Goal: Contribute content: Add original content to the website for others to see

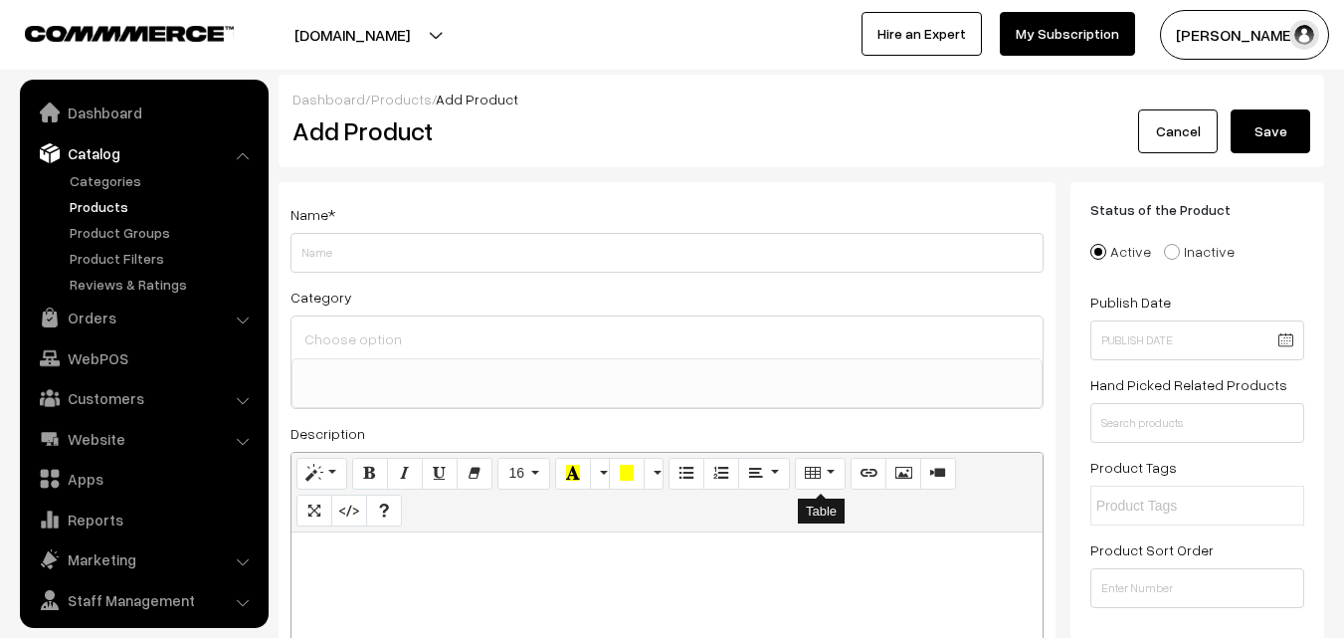
select select
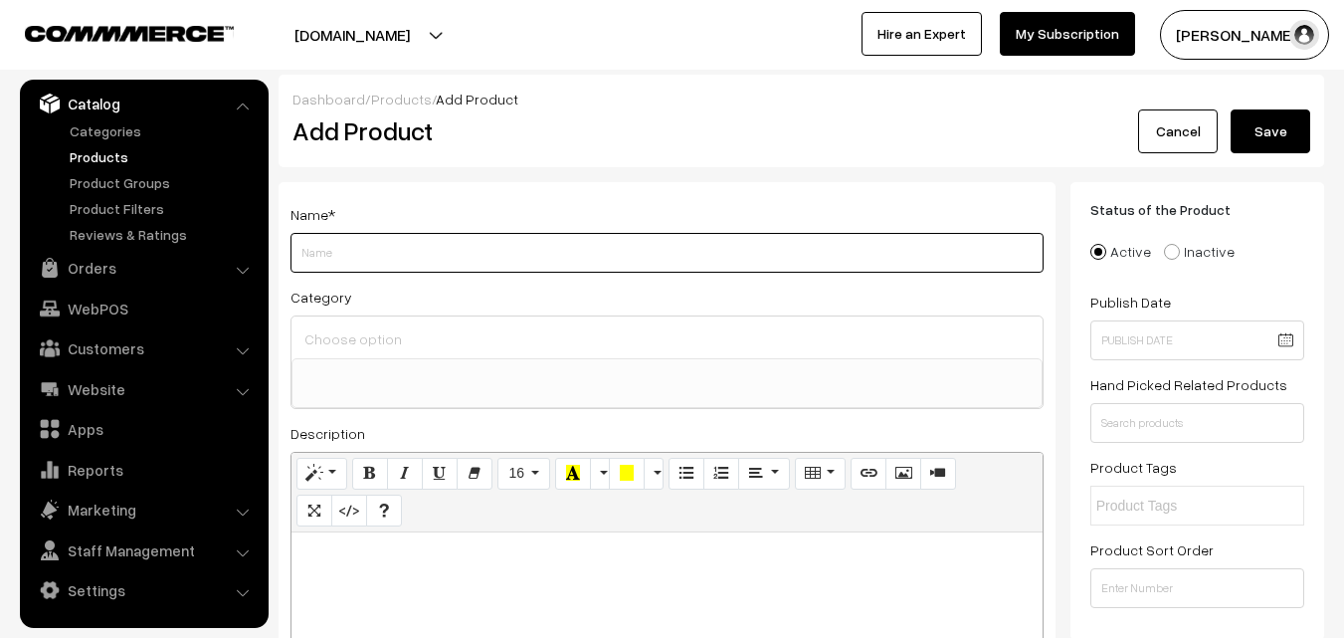
click at [347, 243] on input "Weight" at bounding box center [666, 253] width 753 height 40
paste input "Kapiva Dia Free Juice"
type input "Kapiva Dia Free Juice"
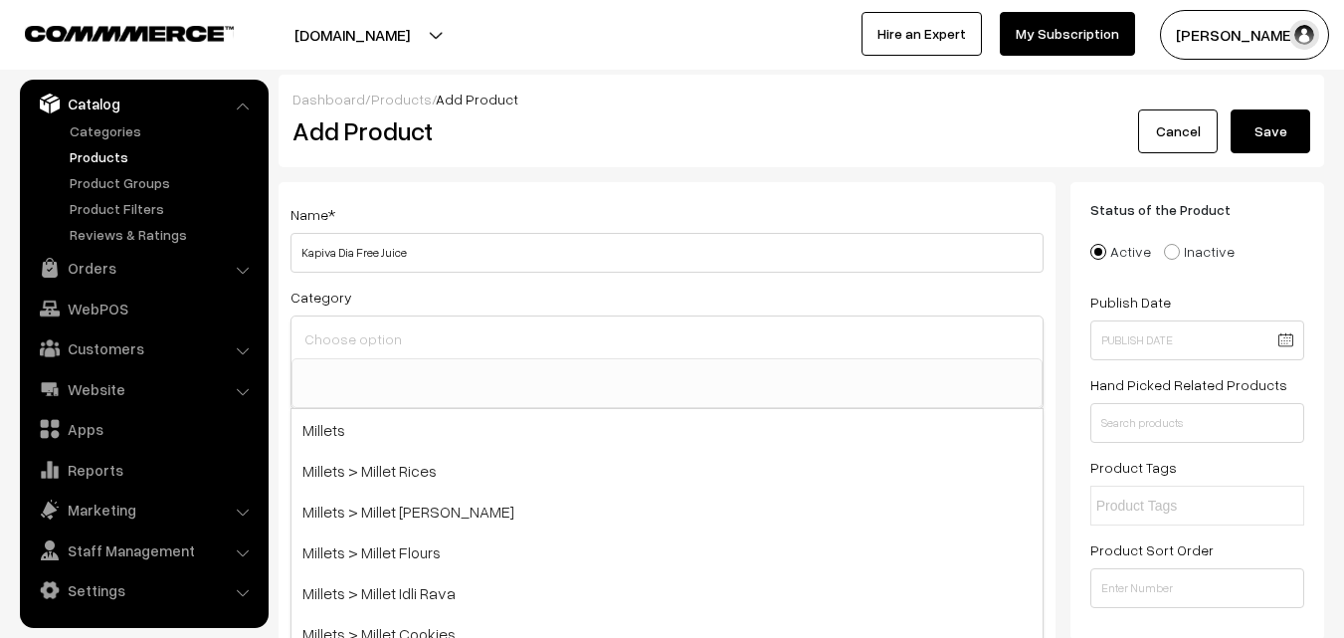
click at [350, 332] on input at bounding box center [666, 338] width 735 height 29
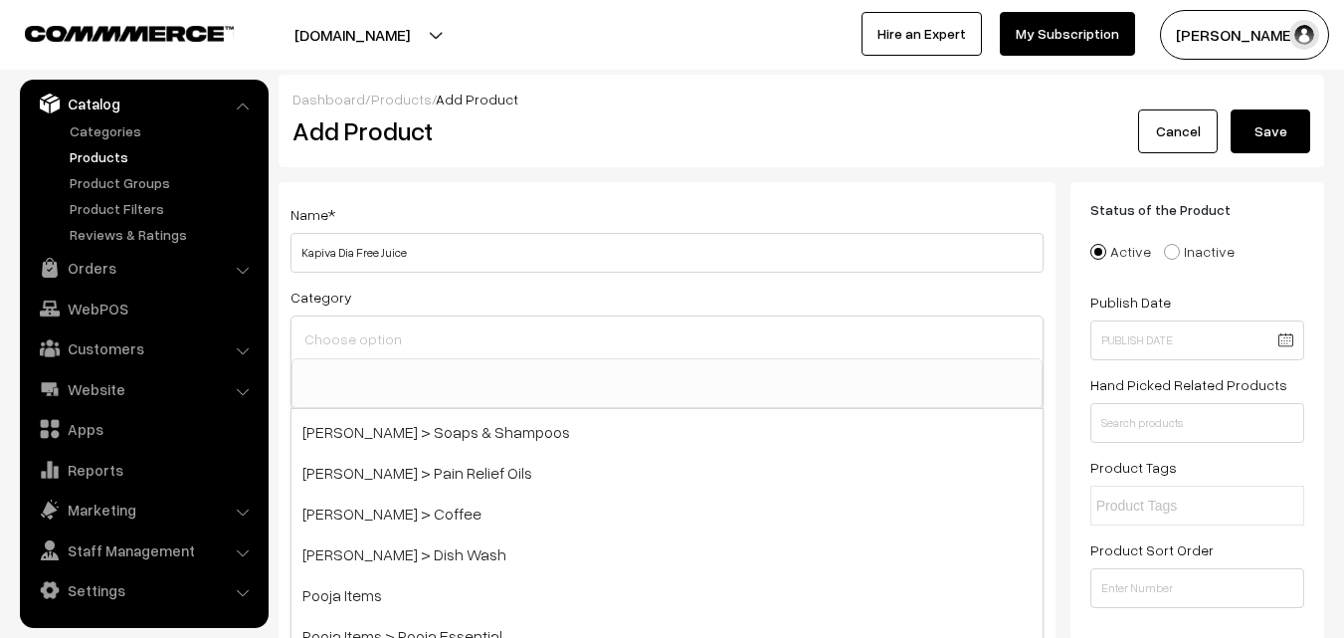
scroll to position [1890, 0]
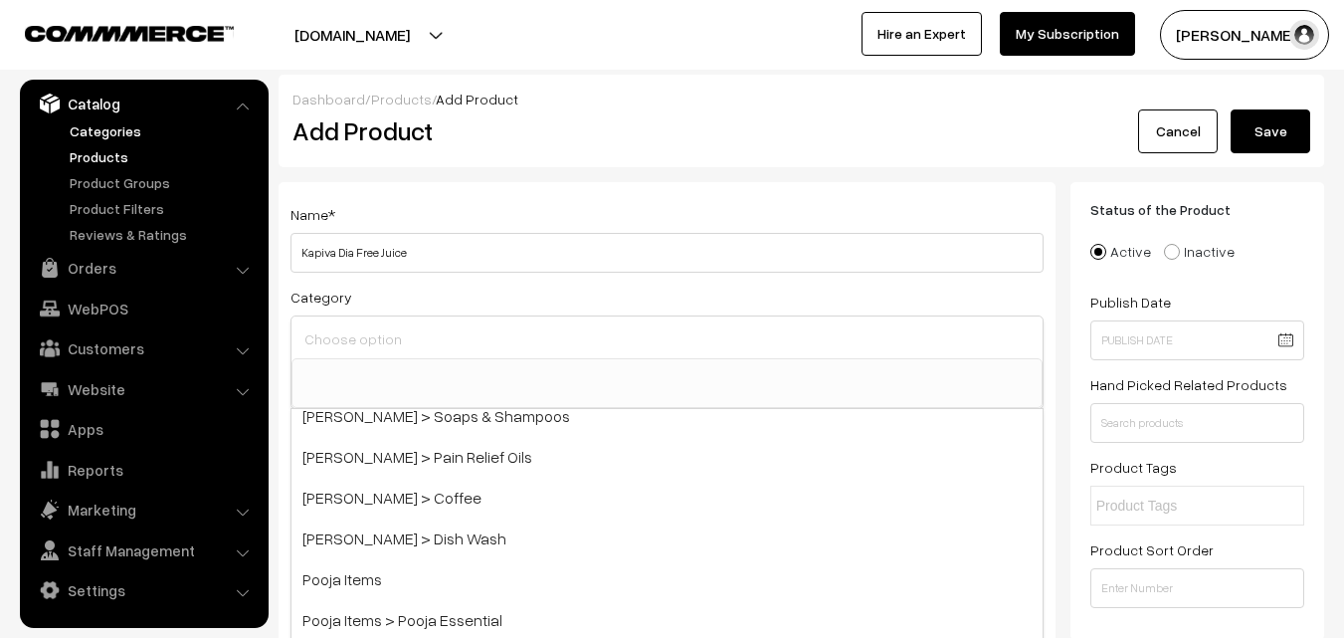
click at [100, 132] on link "Categories" at bounding box center [163, 130] width 197 height 21
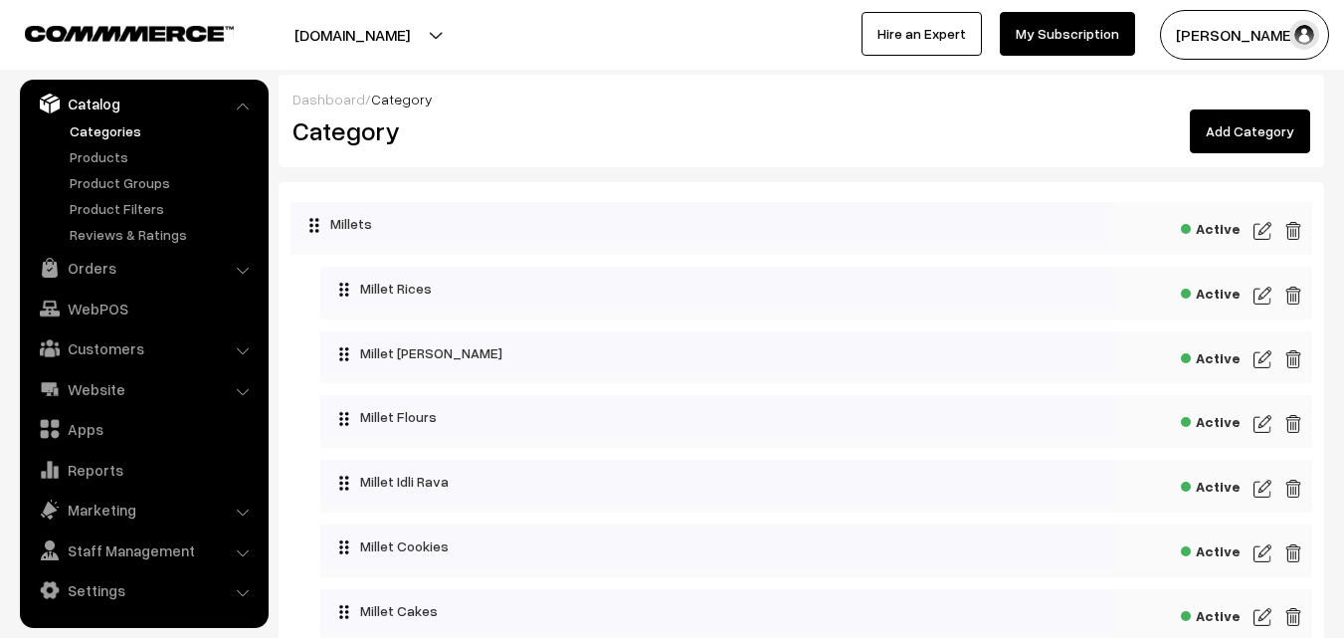
click at [1247, 140] on link "Add Category" at bounding box center [1250, 131] width 120 height 44
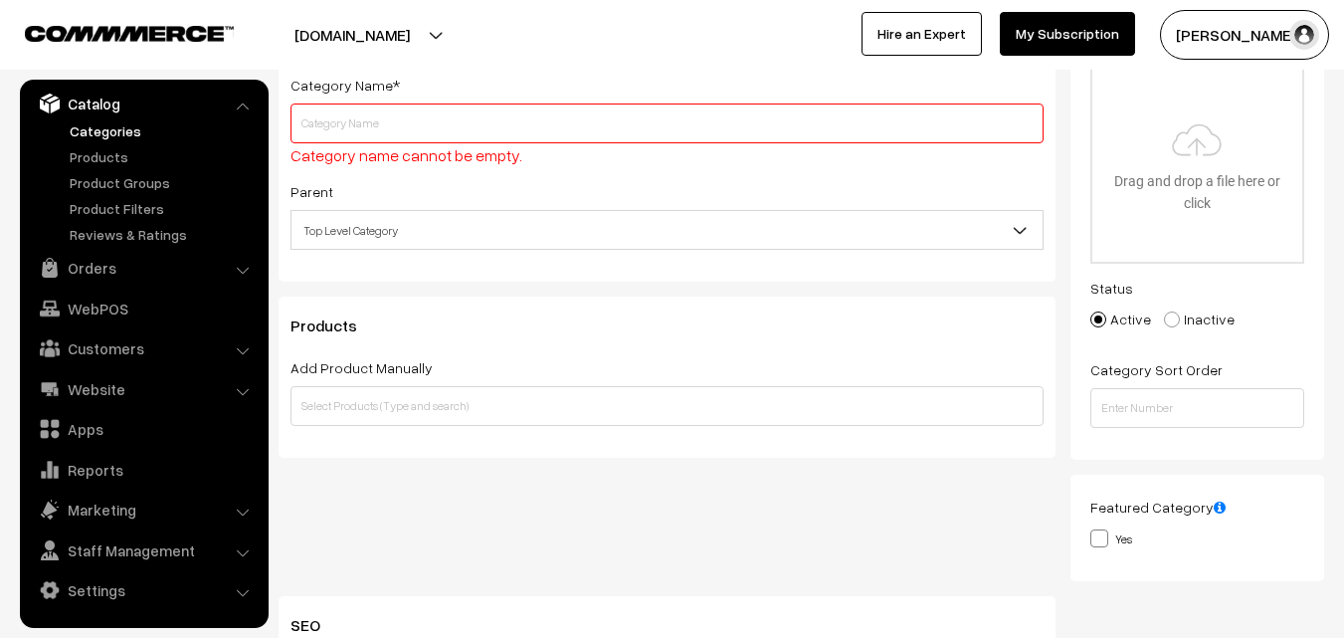
scroll to position [172, 0]
click at [432, 126] on input "text" at bounding box center [666, 119] width 753 height 40
paste input "Ayurvedic Juices"
type input "Ayurvedic Juices"
click at [457, 72] on div "Category Name* Ayurvedic Juices Category name cannot be empty." at bounding box center [666, 116] width 753 height 95
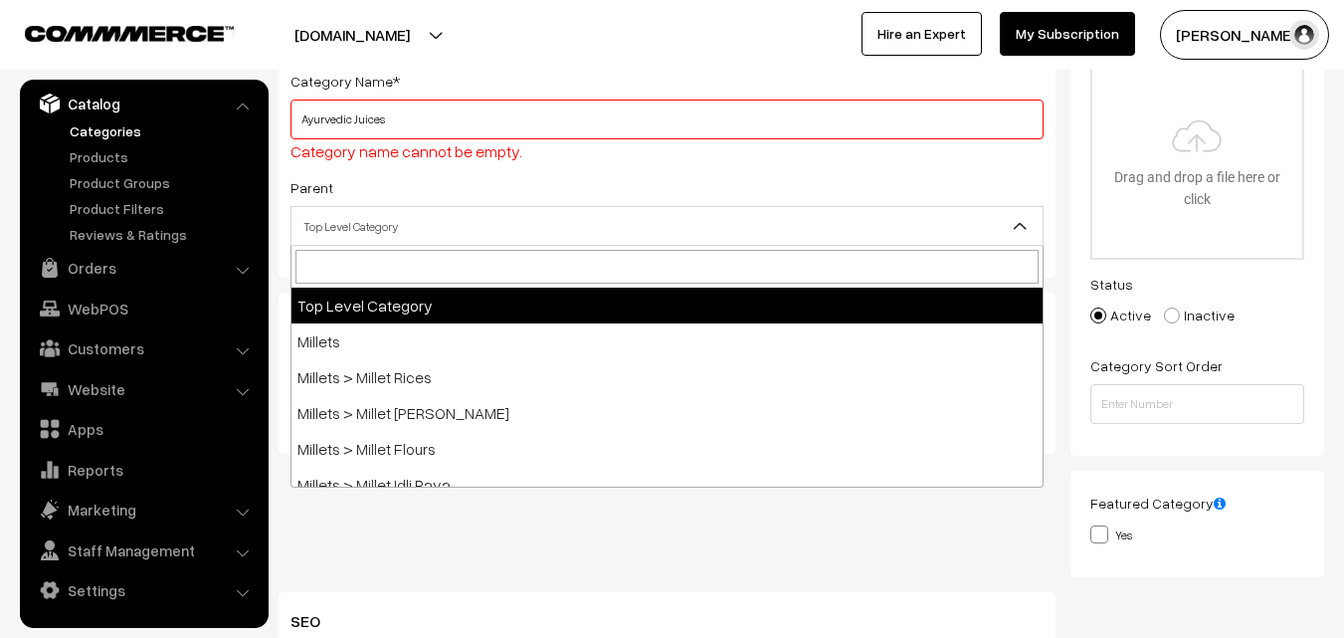
click at [443, 220] on span "Top Level Category" at bounding box center [666, 226] width 751 height 35
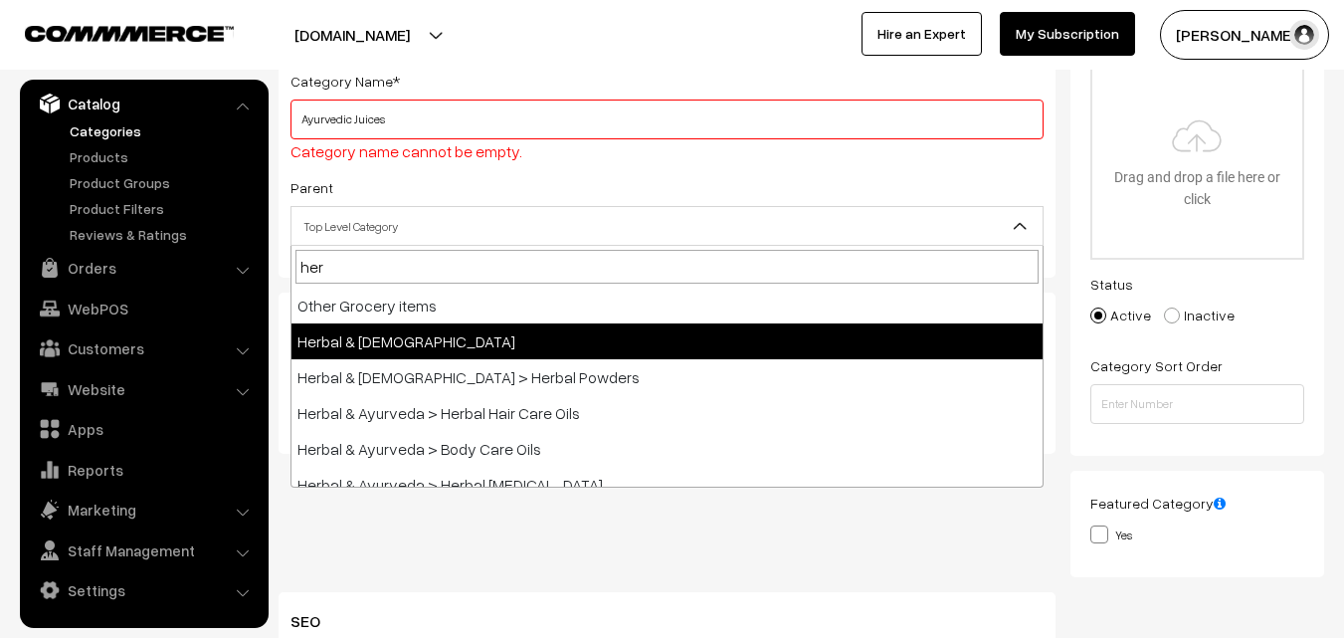
type input "her"
select select "55"
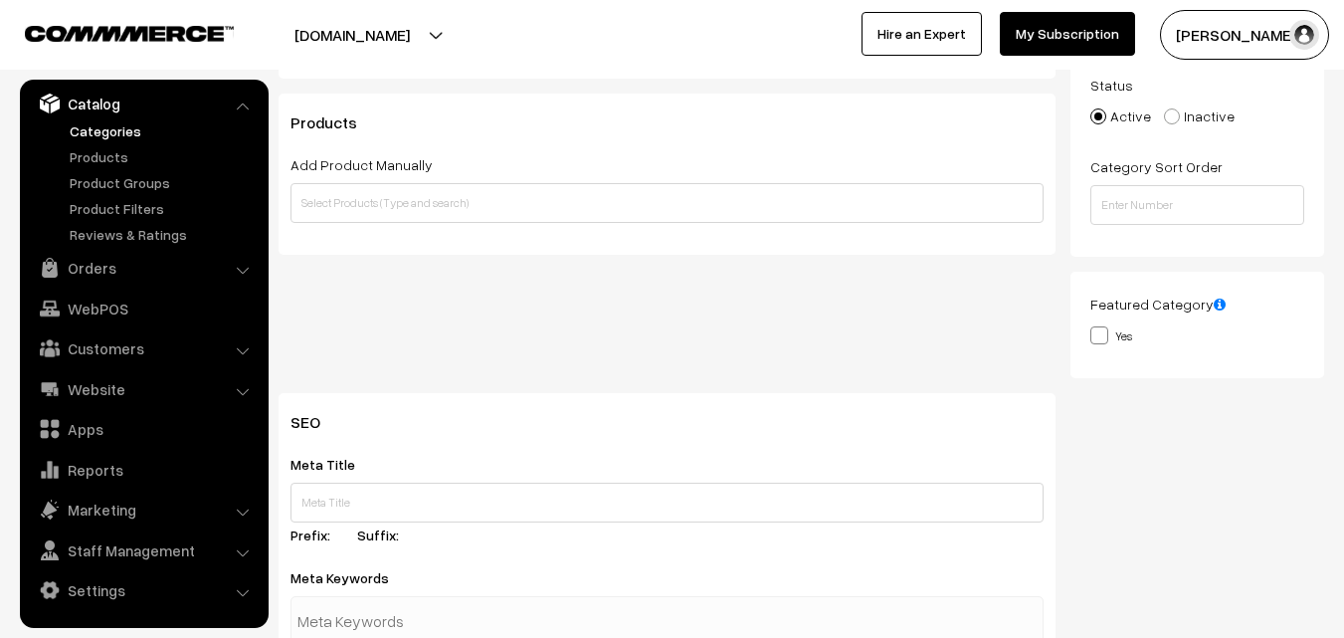
scroll to position [471, 0]
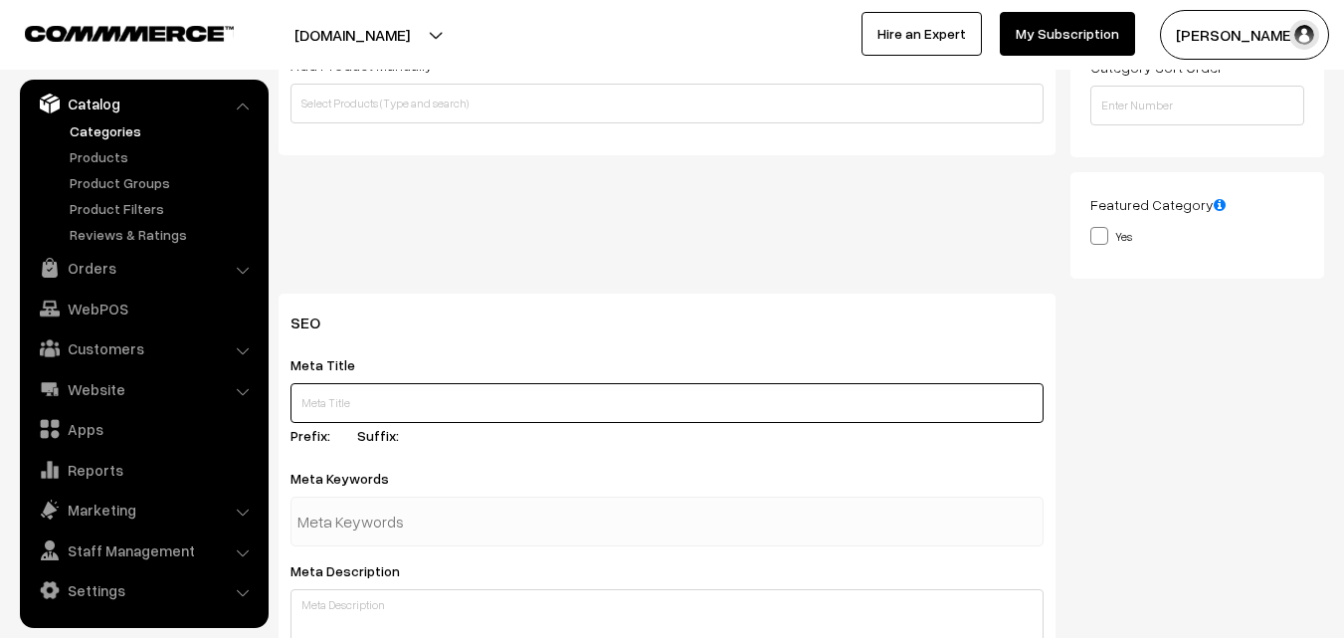
click at [403, 400] on input "text" at bounding box center [666, 403] width 753 height 40
paste input "Kapiva Herbal Ayurvedic Juices in Hyderabad"
click at [299, 393] on input "Kapiva Herbal Ayurvedic Juices in Hyderabad" at bounding box center [666, 403] width 753 height 40
click at [592, 397] on input "Buy Kapiva Herbal Ayurvedic Juices in Hyderabad" at bounding box center [666, 403] width 753 height 40
drag, startPoint x: 592, startPoint y: 401, endPoint x: 55, endPoint y: 408, distance: 537.2
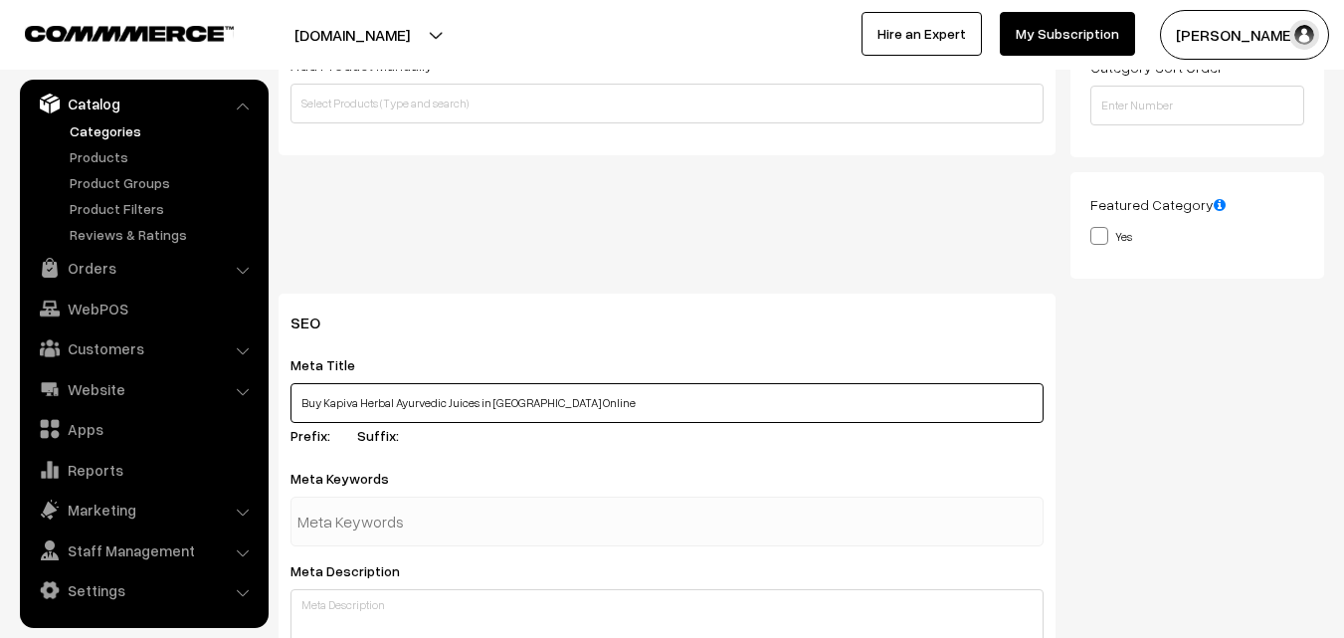
click at [55, 408] on body "Thank you for showing interest. Our team will call you shortly. Close ksnatural…" at bounding box center [672, 353] width 1344 height 1648
type input "Buy Kapiva Herbal Ayurvedic Juices in Hyderabad Online"
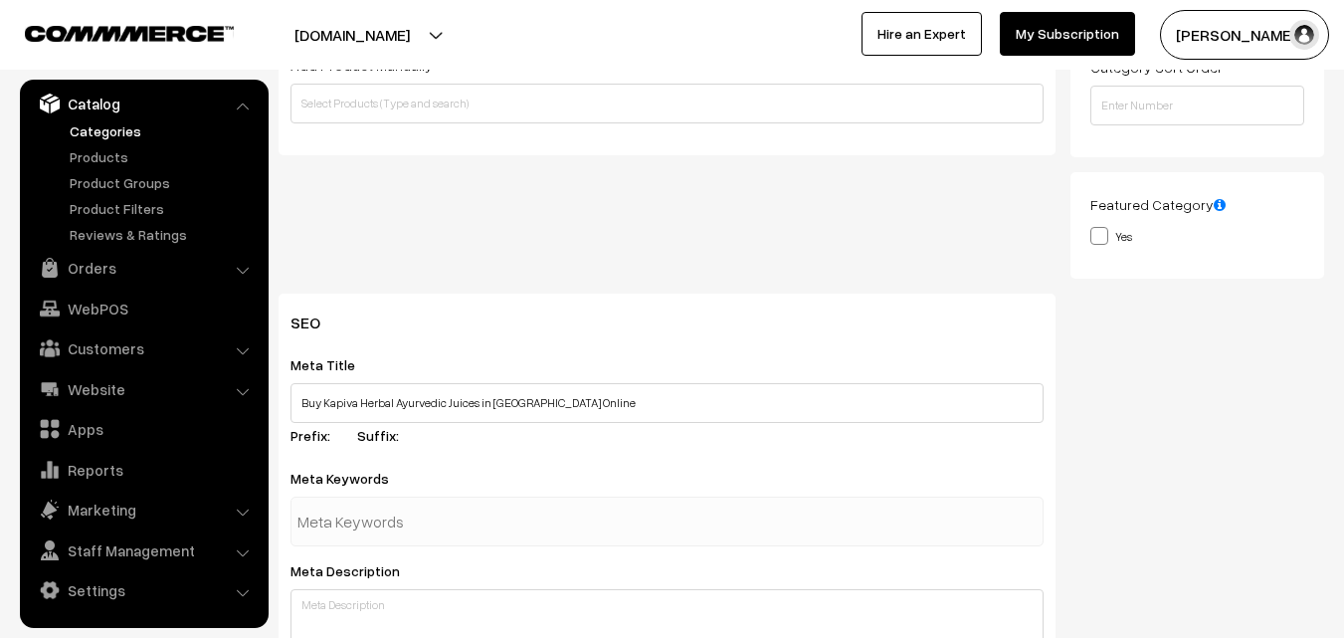
click at [318, 516] on input "text" at bounding box center [400, 521] width 207 height 40
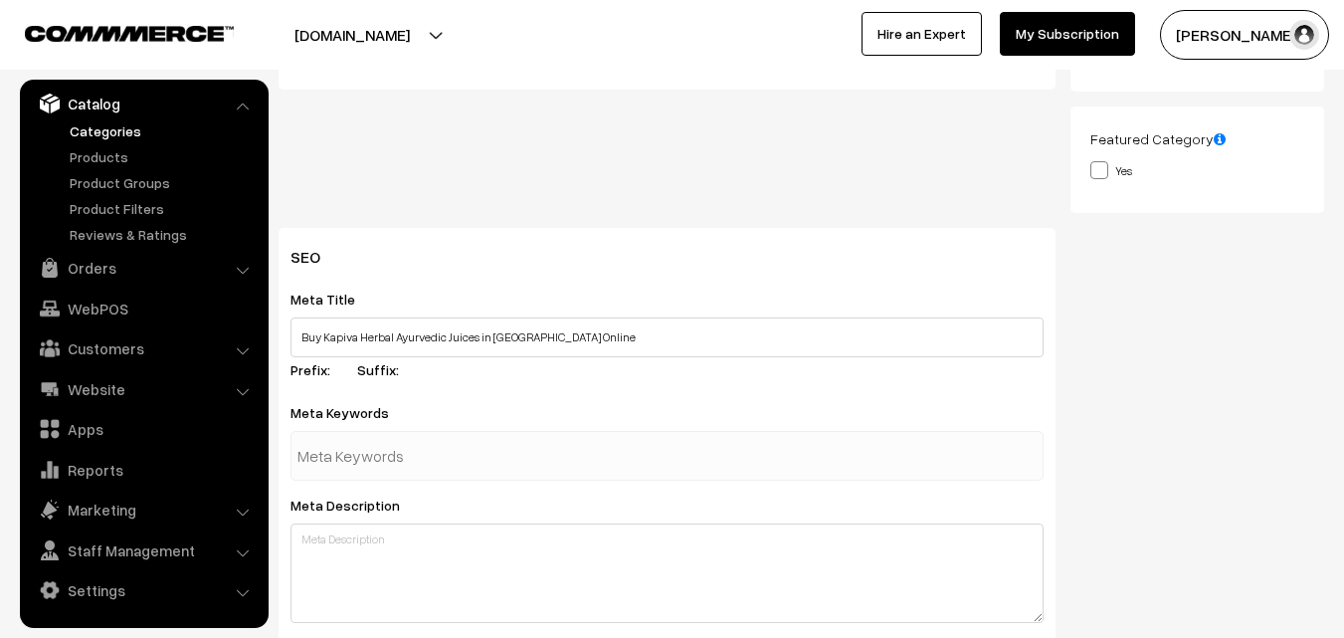
scroll to position [570, 0]
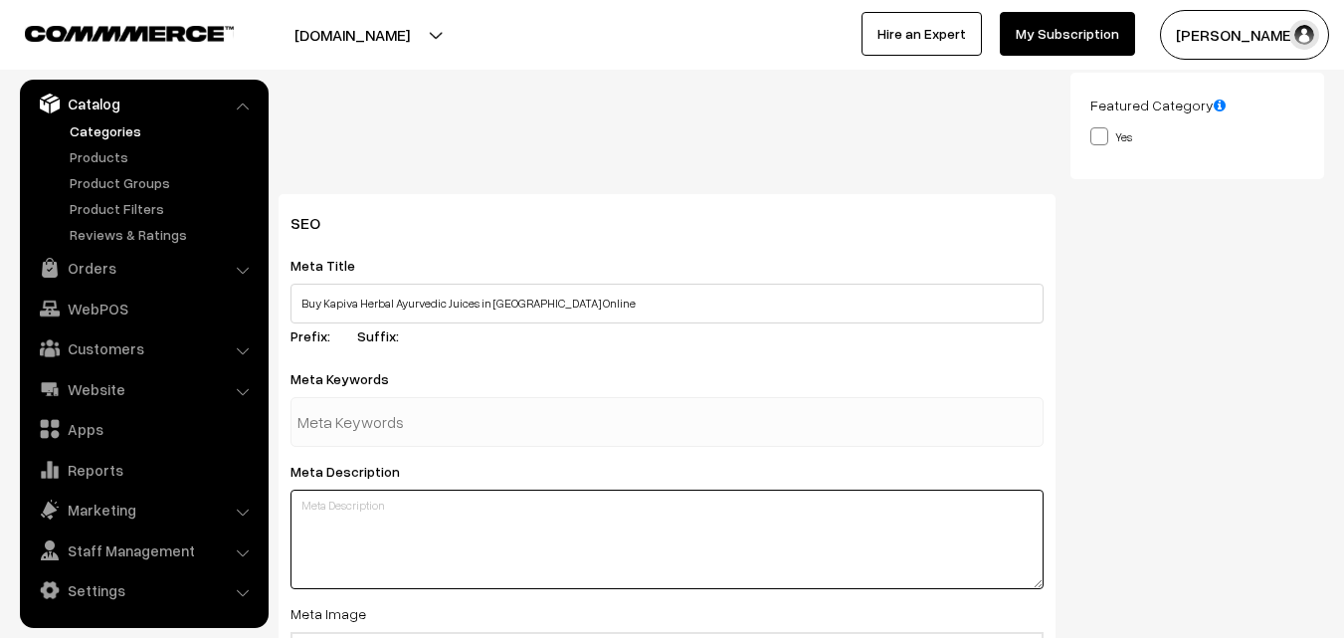
click at [342, 498] on textarea at bounding box center [666, 538] width 753 height 99
paste textarea "Buy Kapiva Herbal Ayurvedic Juices in Hyderabad Online"
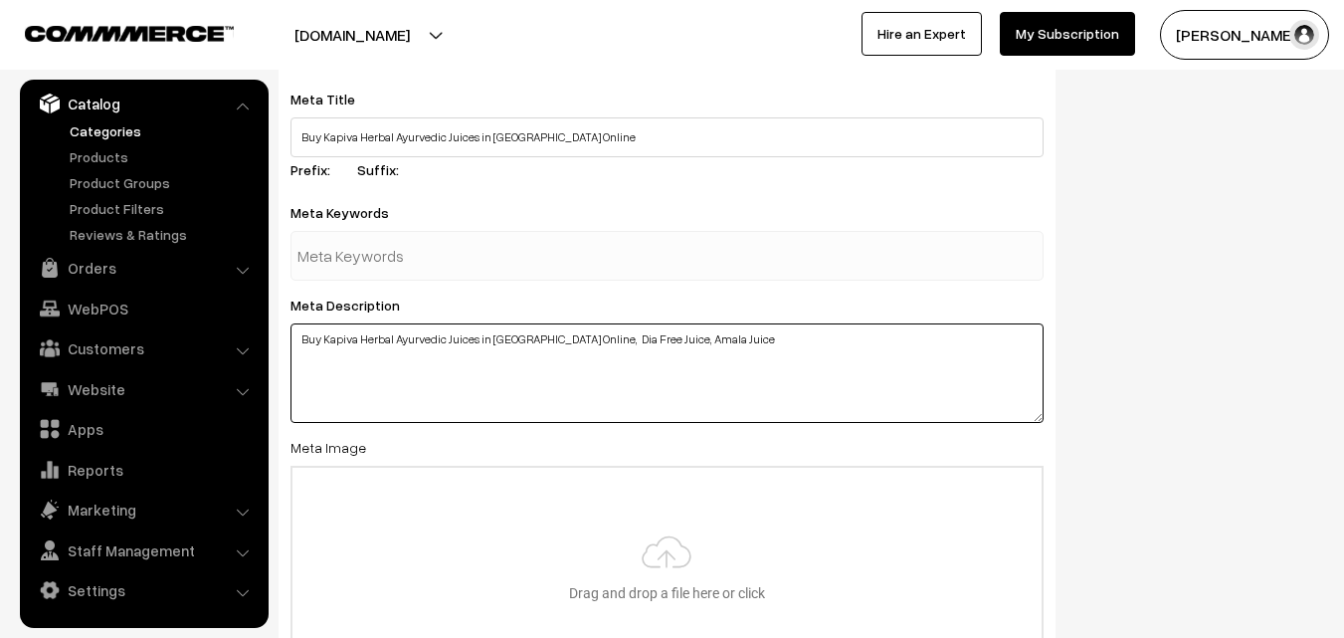
scroll to position [836, 0]
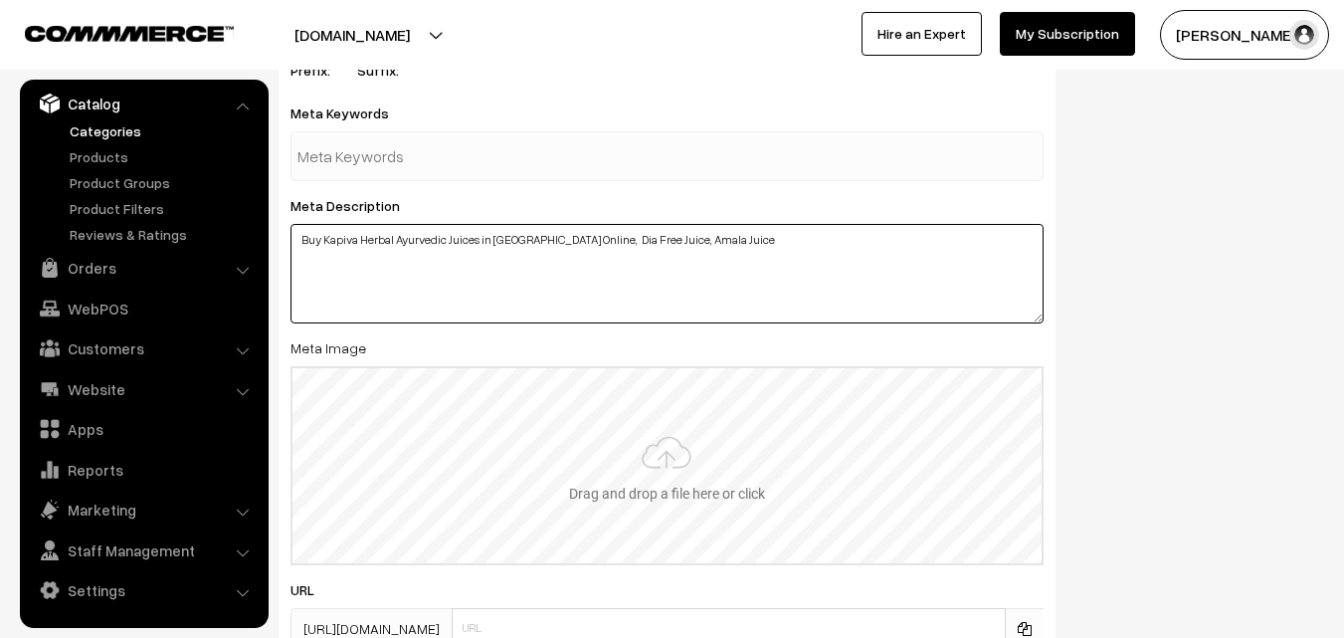
type textarea "Buy Kapiva Herbal Ayurvedic Juices in Hyderabad Online, Dia Free Juice, Amala J…"
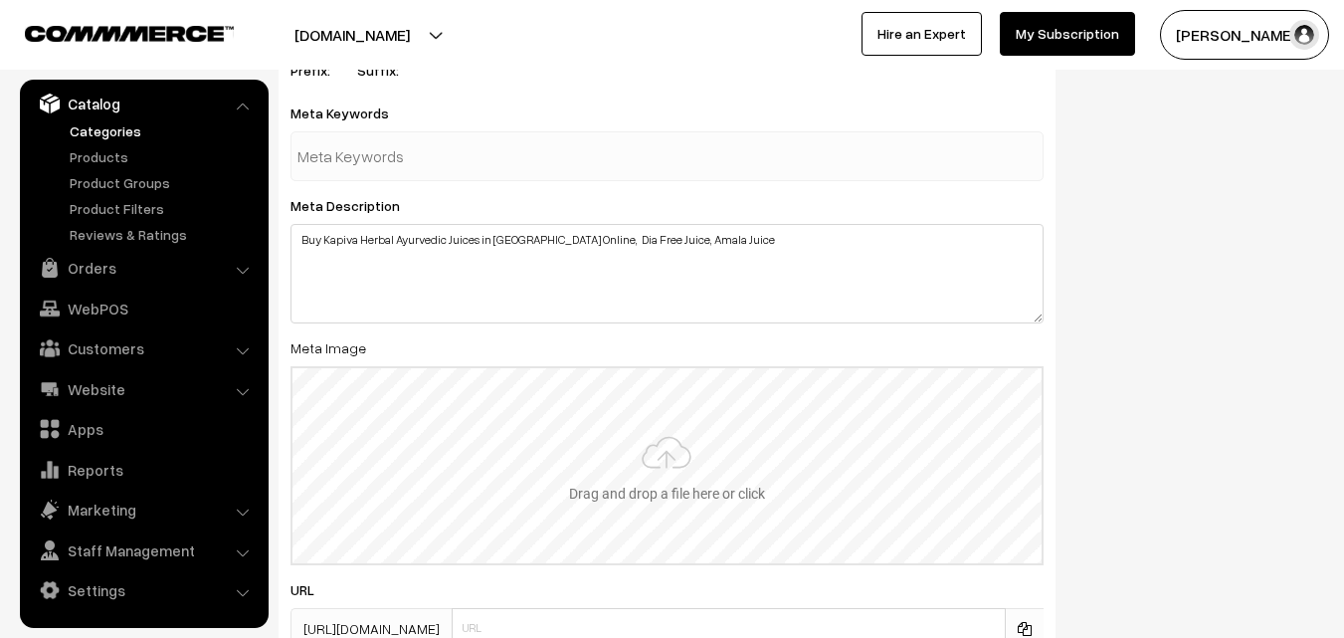
click at [685, 504] on input "file" at bounding box center [666, 465] width 749 height 195
type input "C:\fakepath\kapiva-dia-free-juices.jpg"
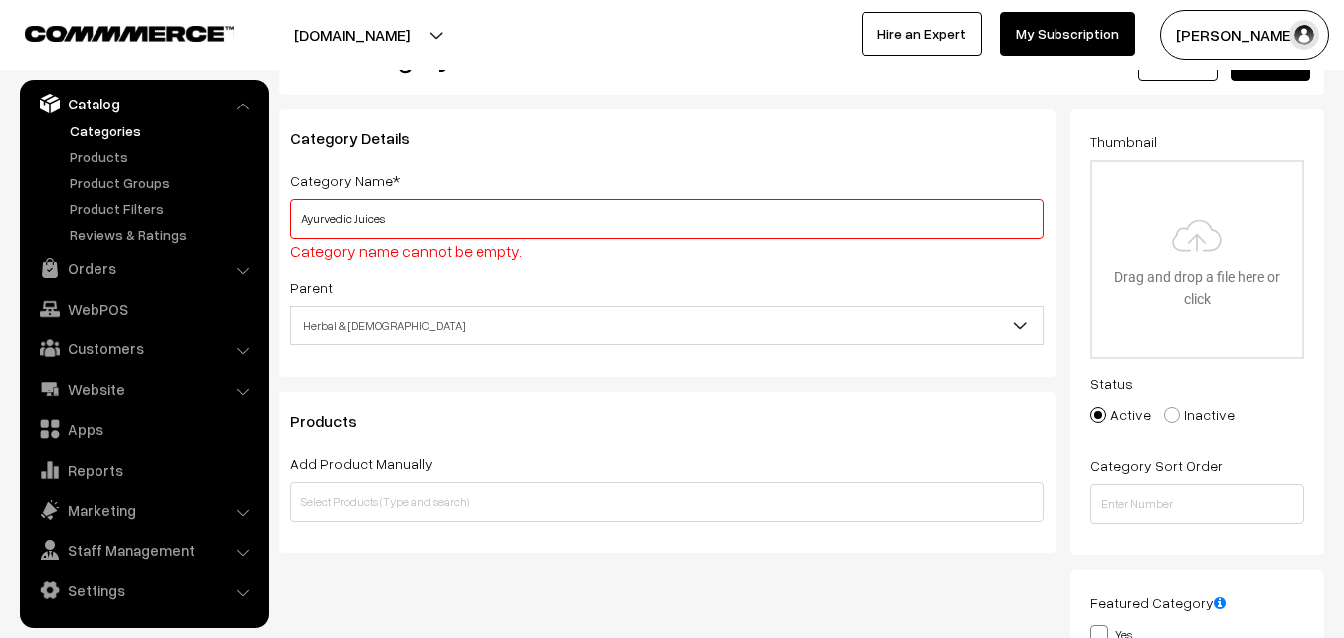
scroll to position [99, 0]
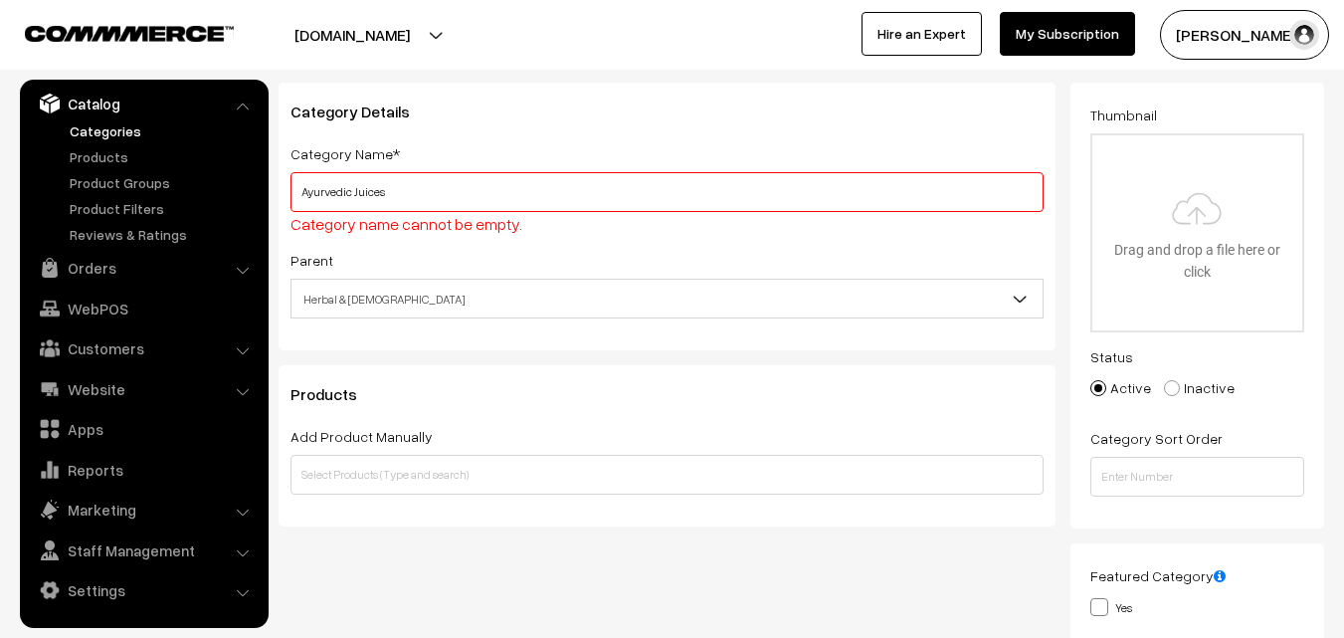
click at [793, 402] on h3 "Products" at bounding box center [666, 394] width 753 height 19
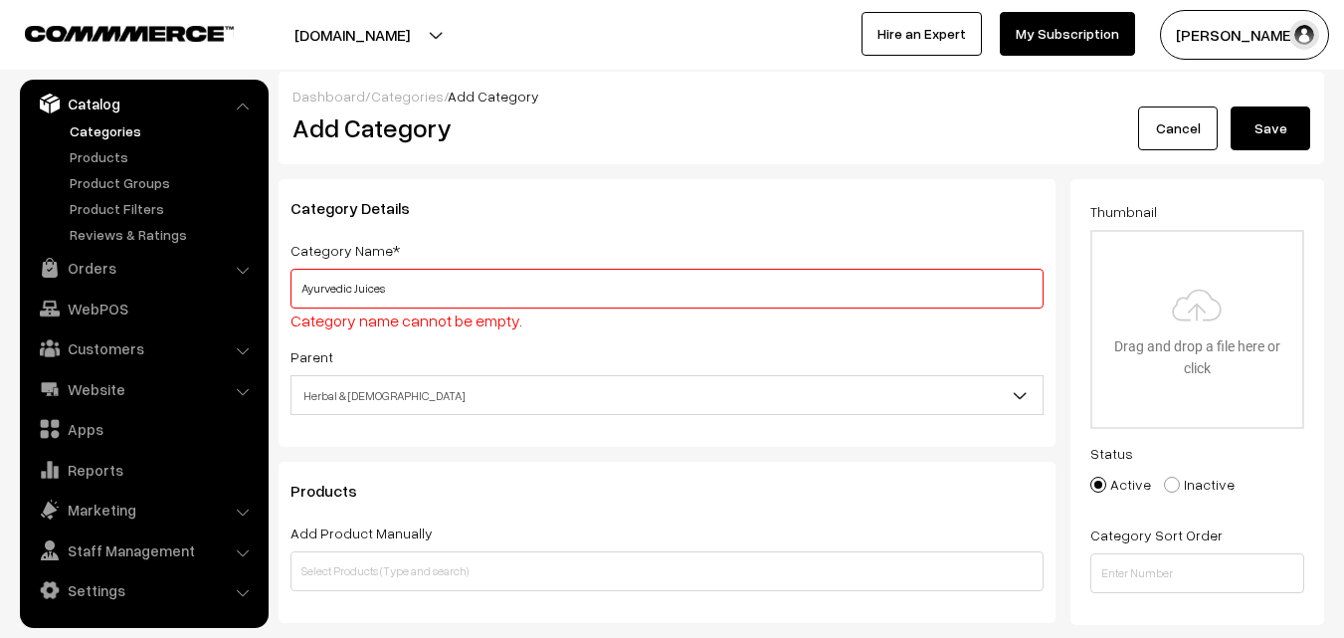
scroll to position [0, 0]
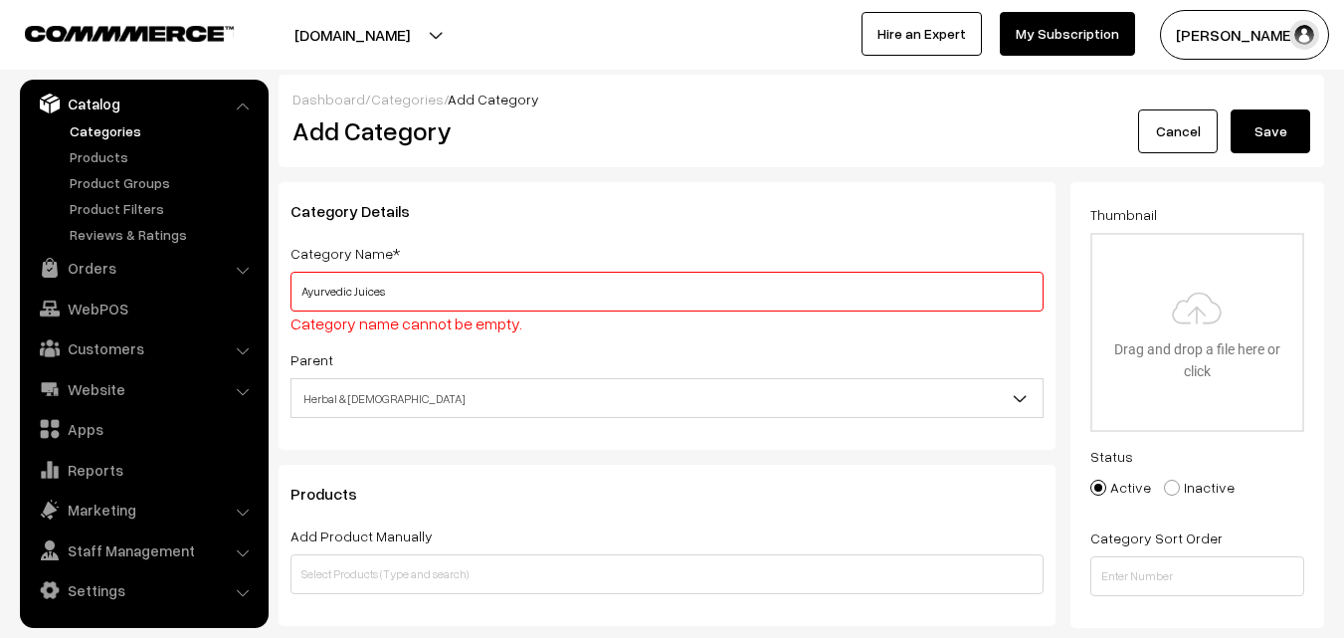
click at [1268, 131] on button "Save" at bounding box center [1271, 131] width 80 height 44
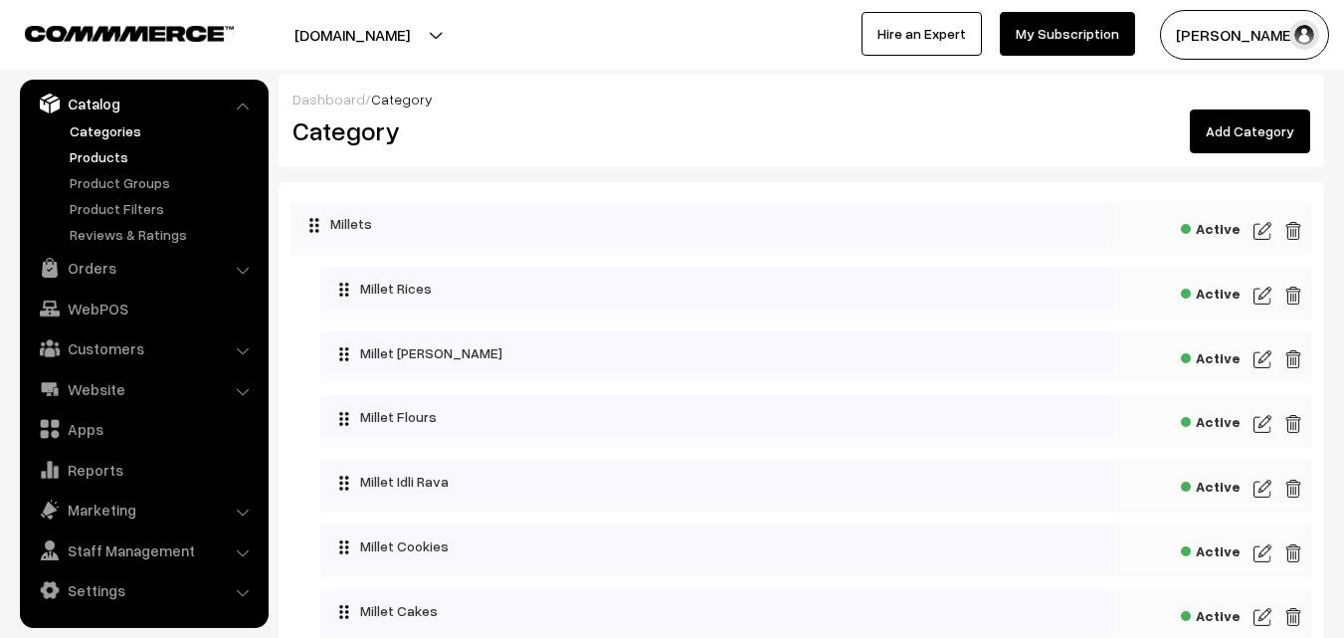
click at [96, 159] on link "Products" at bounding box center [163, 156] width 197 height 21
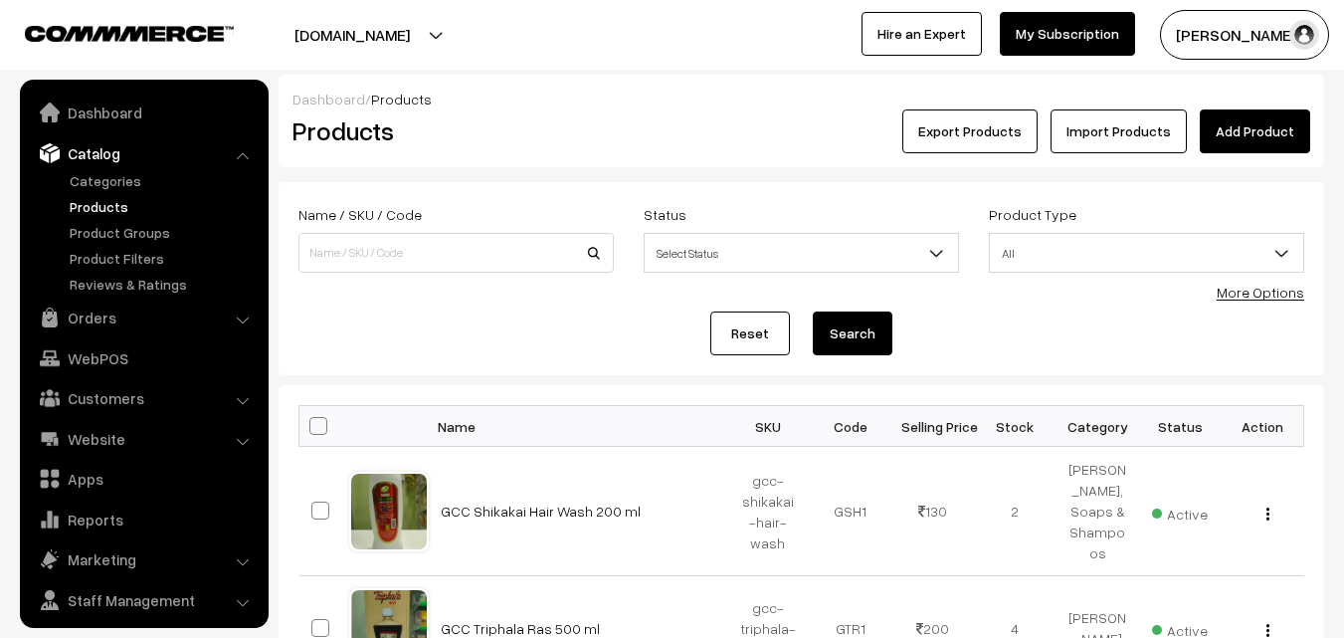
scroll to position [50, 0]
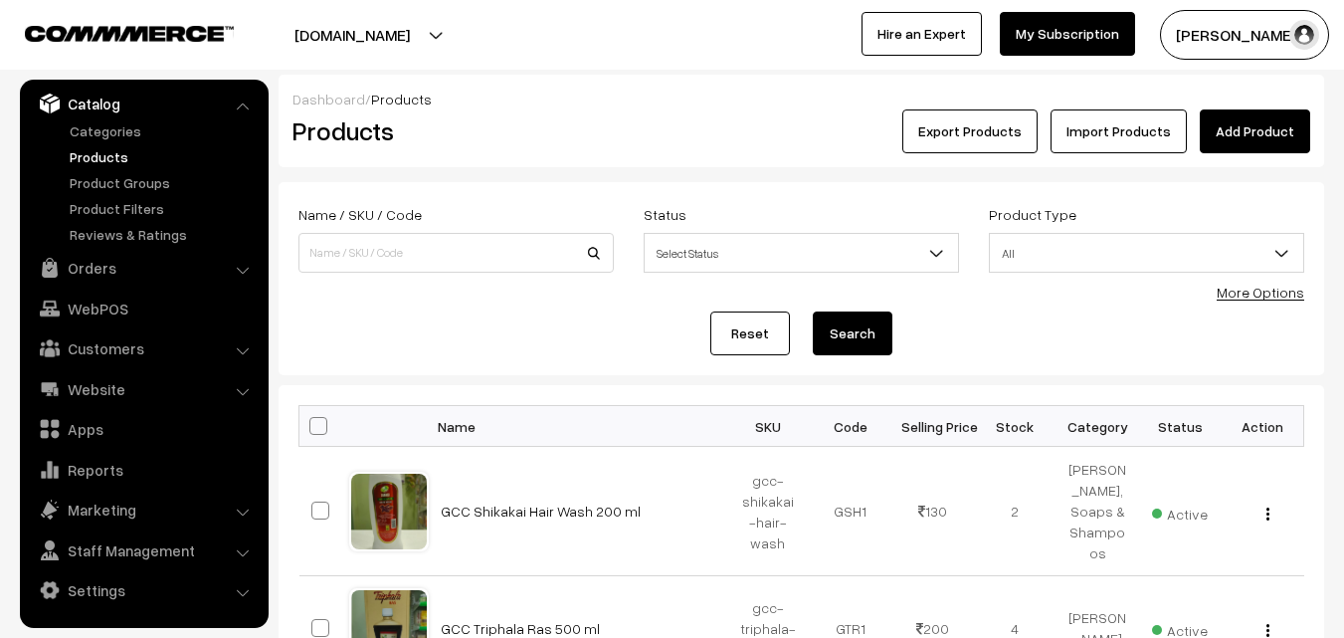
click at [1260, 136] on link "Add Product" at bounding box center [1255, 131] width 110 height 44
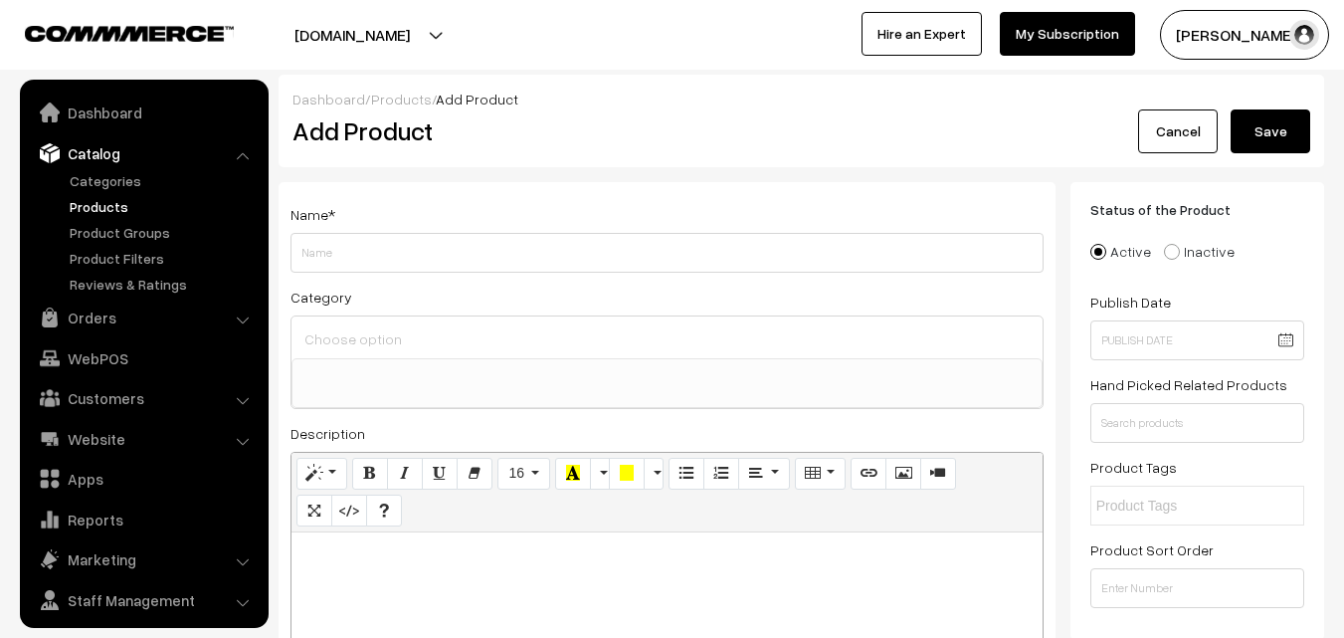
select select
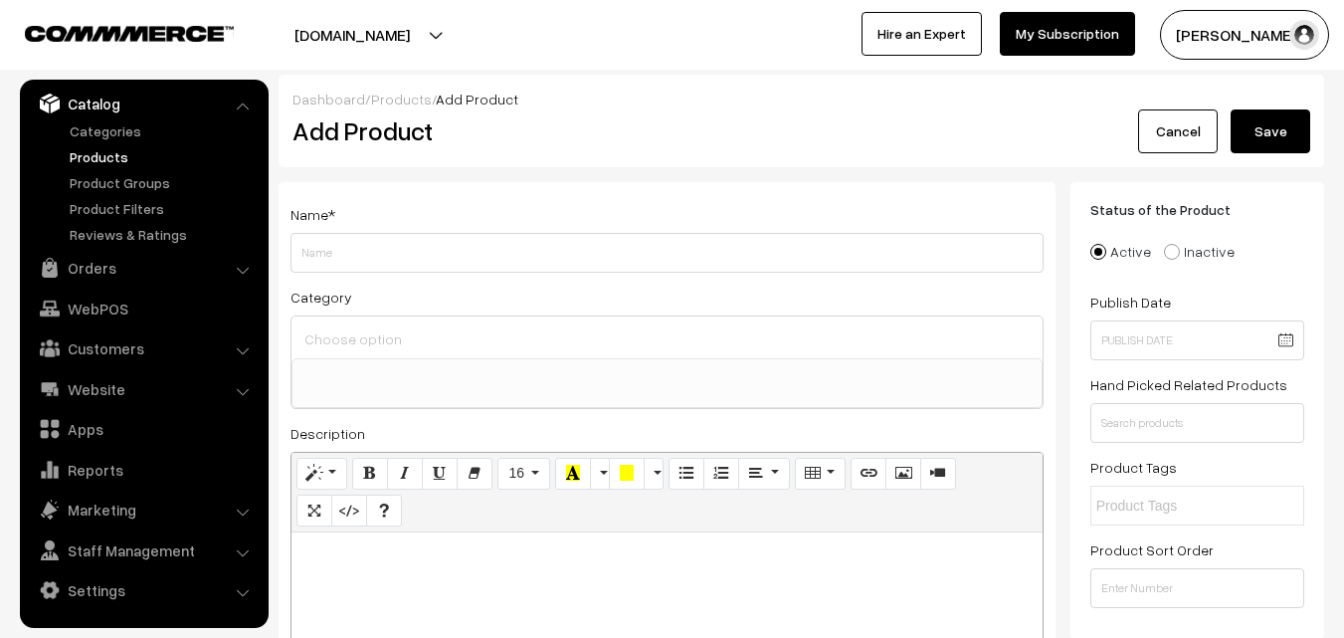
type input "k"
click at [455, 268] on input "Weight" at bounding box center [666, 253] width 753 height 40
paste input "Kapiva Dia Free Juice"
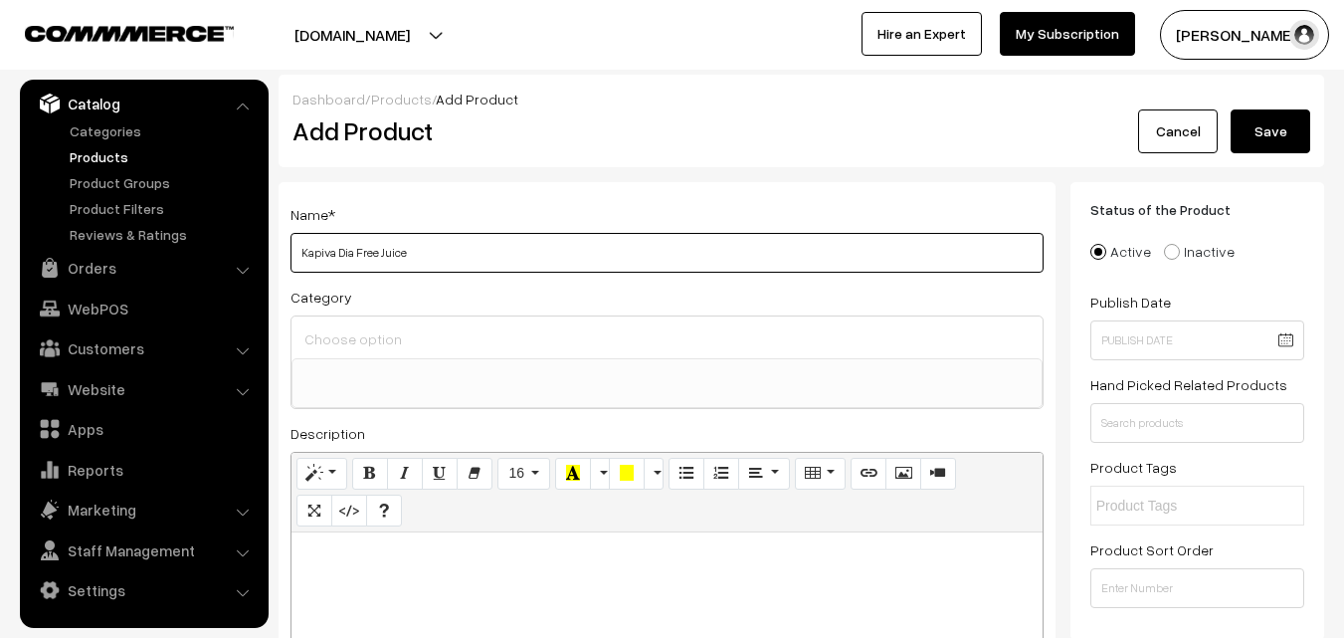
type input "Kapiva Dia Free Juice"
click at [437, 351] on input at bounding box center [666, 338] width 735 height 29
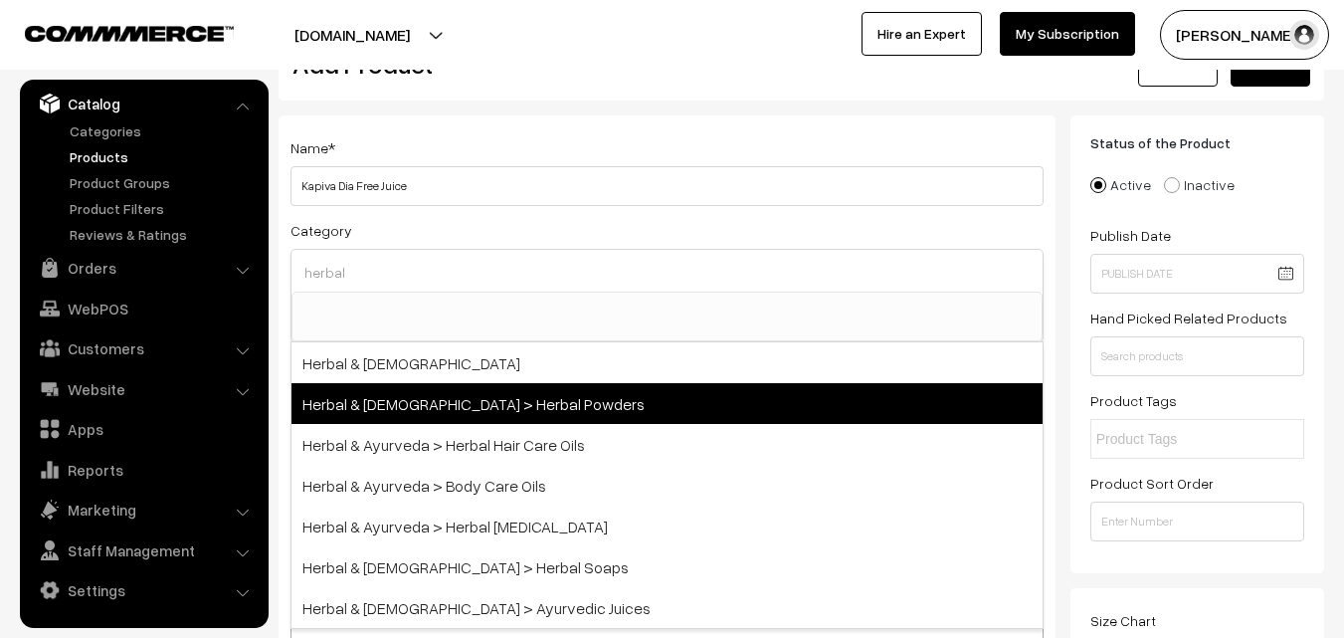
scroll to position [99, 0]
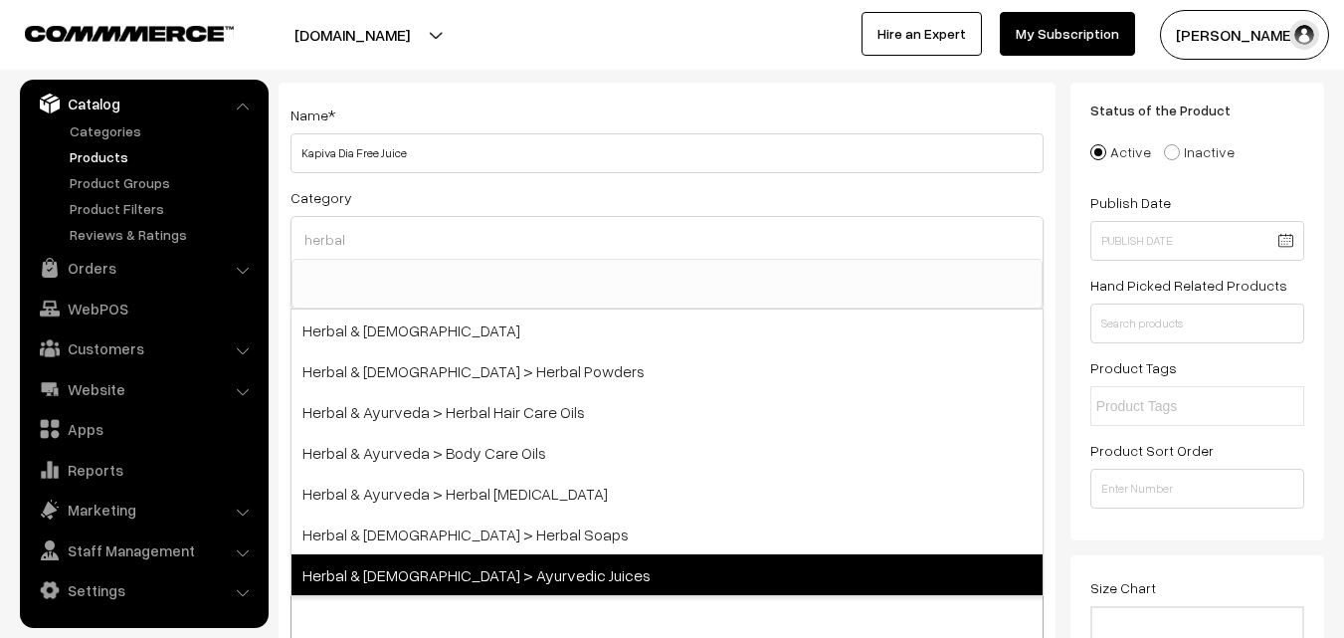
type input "herbal"
click at [541, 566] on span "Herbal & Ayurveda > Ayurvedic Juices" at bounding box center [666, 574] width 751 height 41
select select "79"
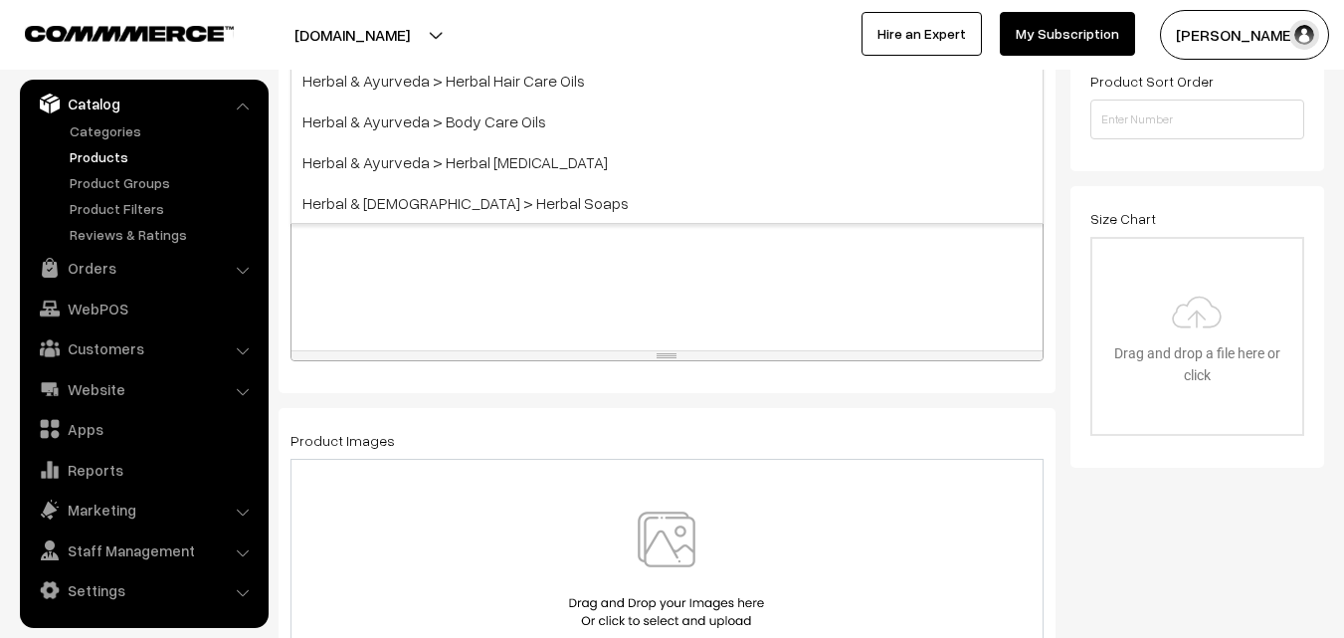
scroll to position [497, 0]
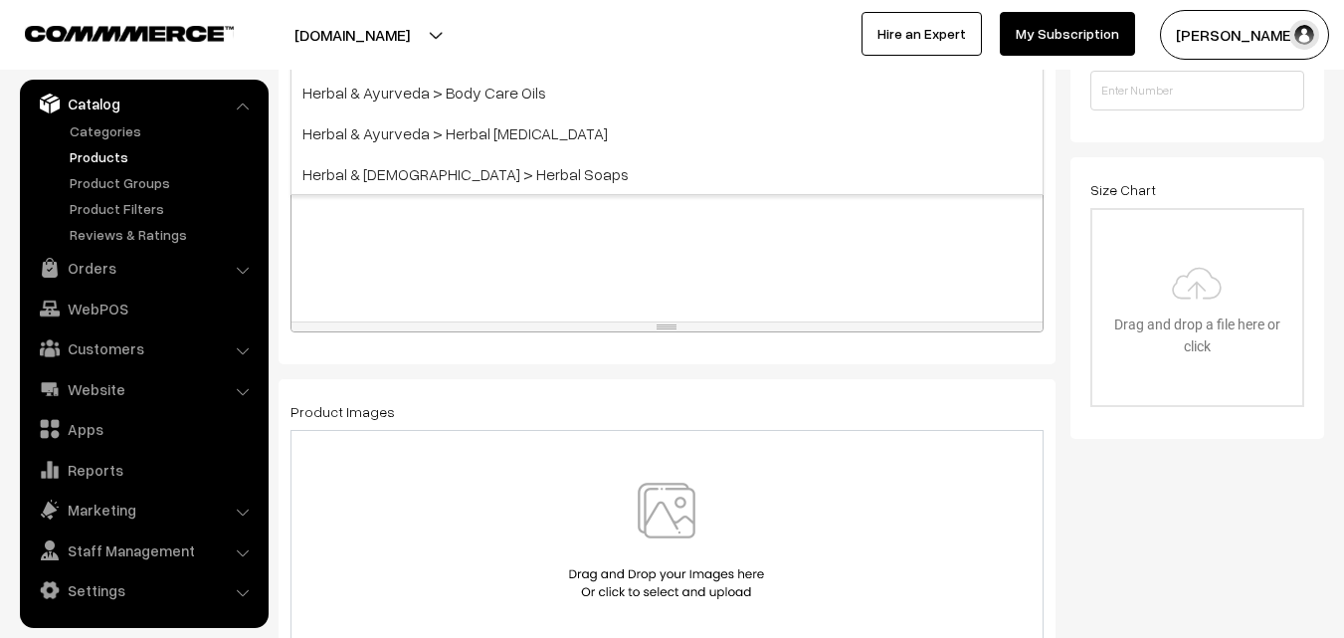
click at [681, 524] on img at bounding box center [666, 540] width 205 height 116
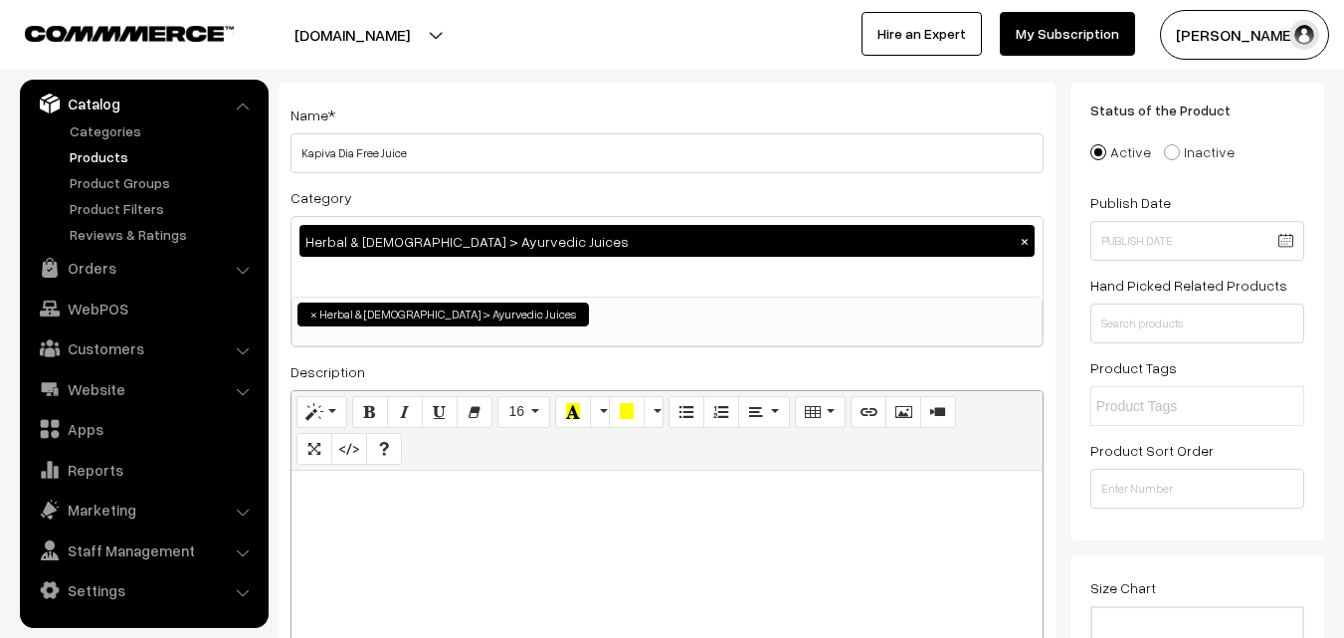
scroll to position [0, 0]
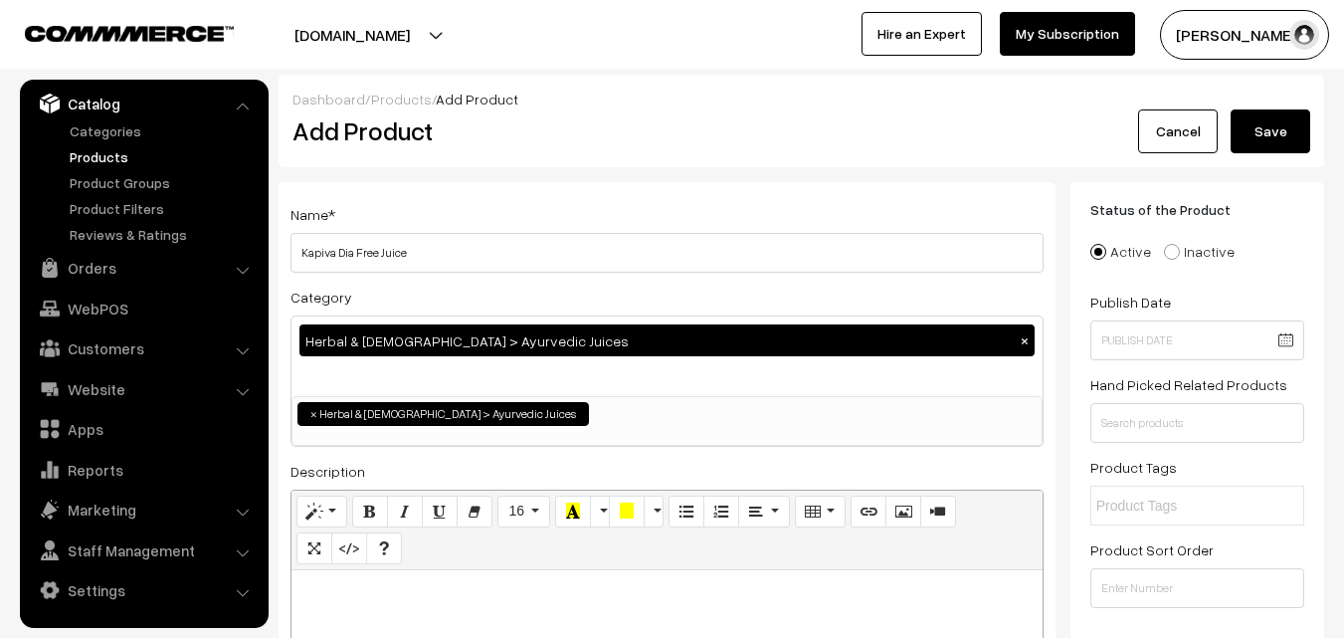
click at [338, 581] on p at bounding box center [666, 592] width 731 height 24
paste div
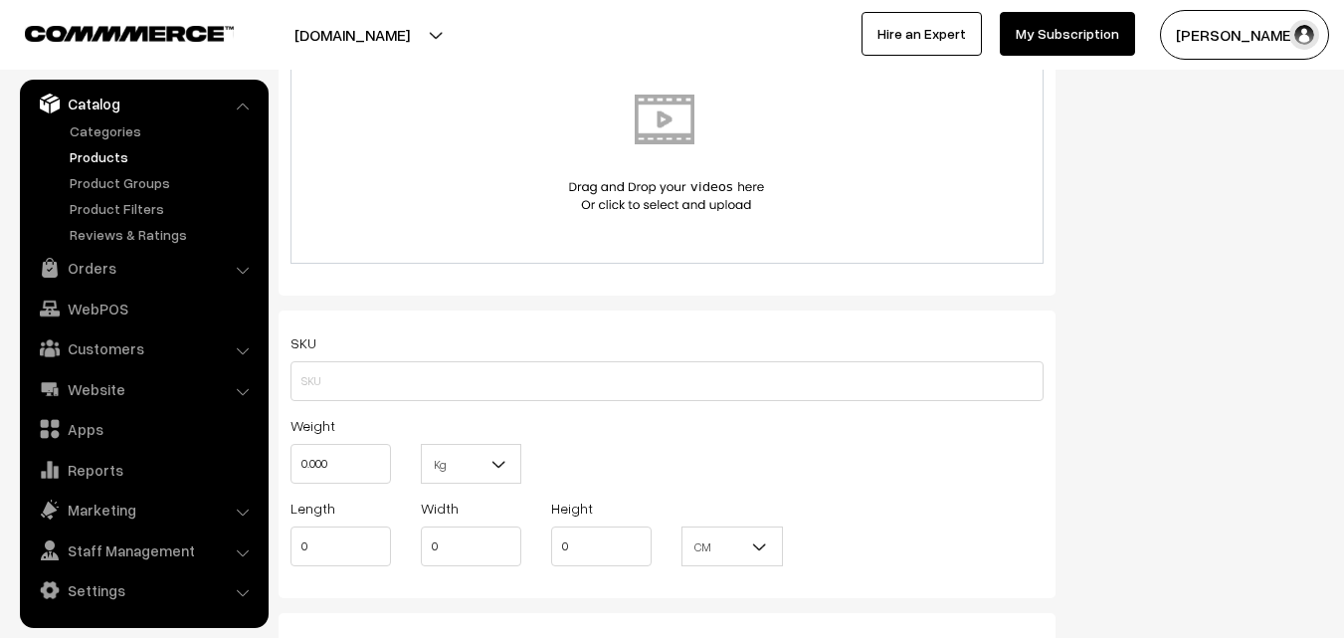
scroll to position [1194, 0]
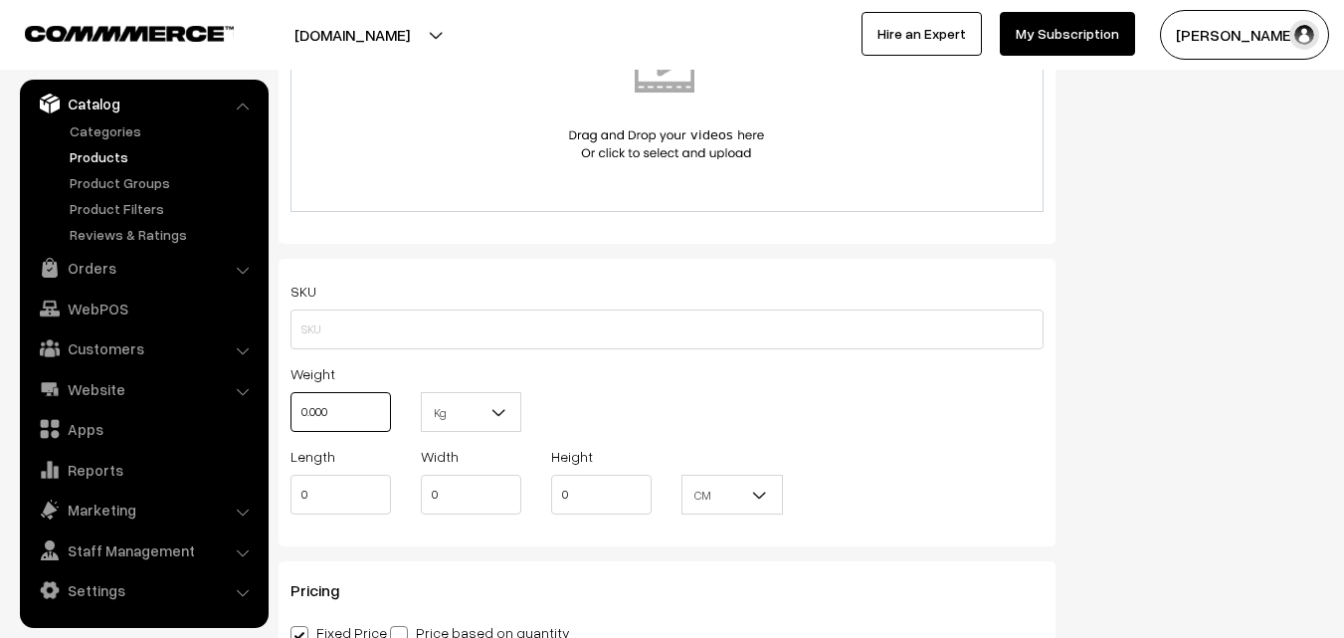
drag, startPoint x: 374, startPoint y: 417, endPoint x: 304, endPoint y: 410, distance: 70.0
click at [304, 410] on input "0.000" at bounding box center [340, 412] width 100 height 40
type input "1"
click at [719, 404] on div "Weight 1 Kg Kg" at bounding box center [667, 402] width 783 height 83
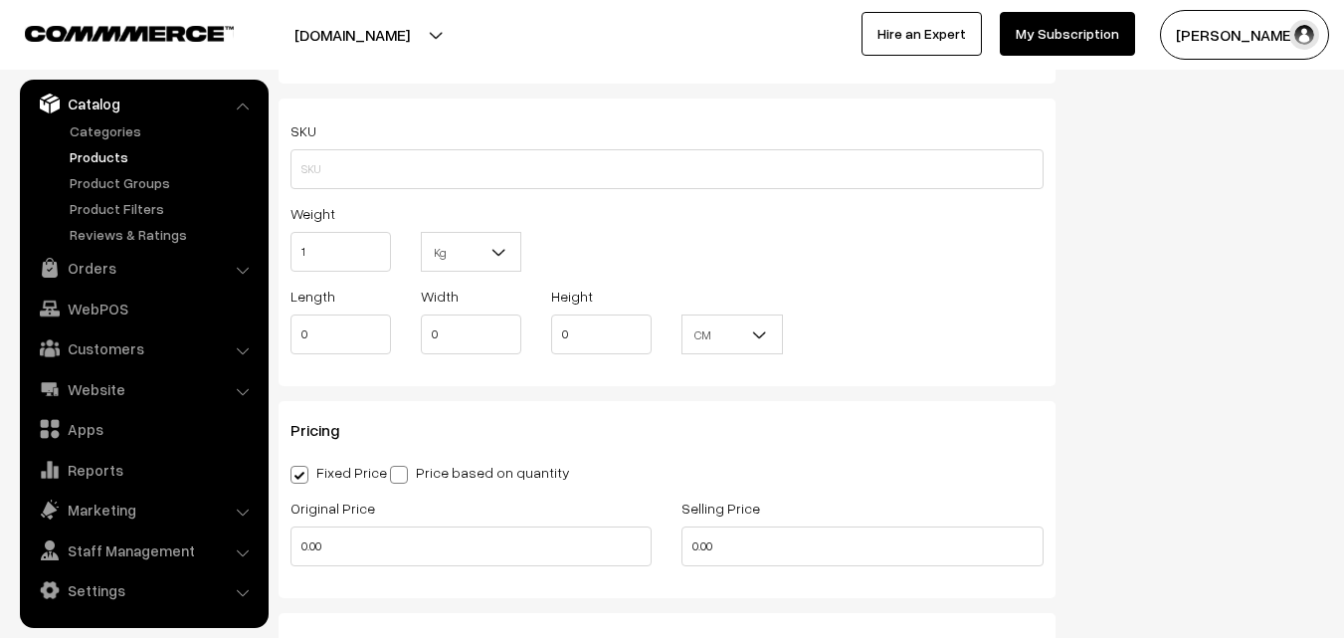
scroll to position [1393, 0]
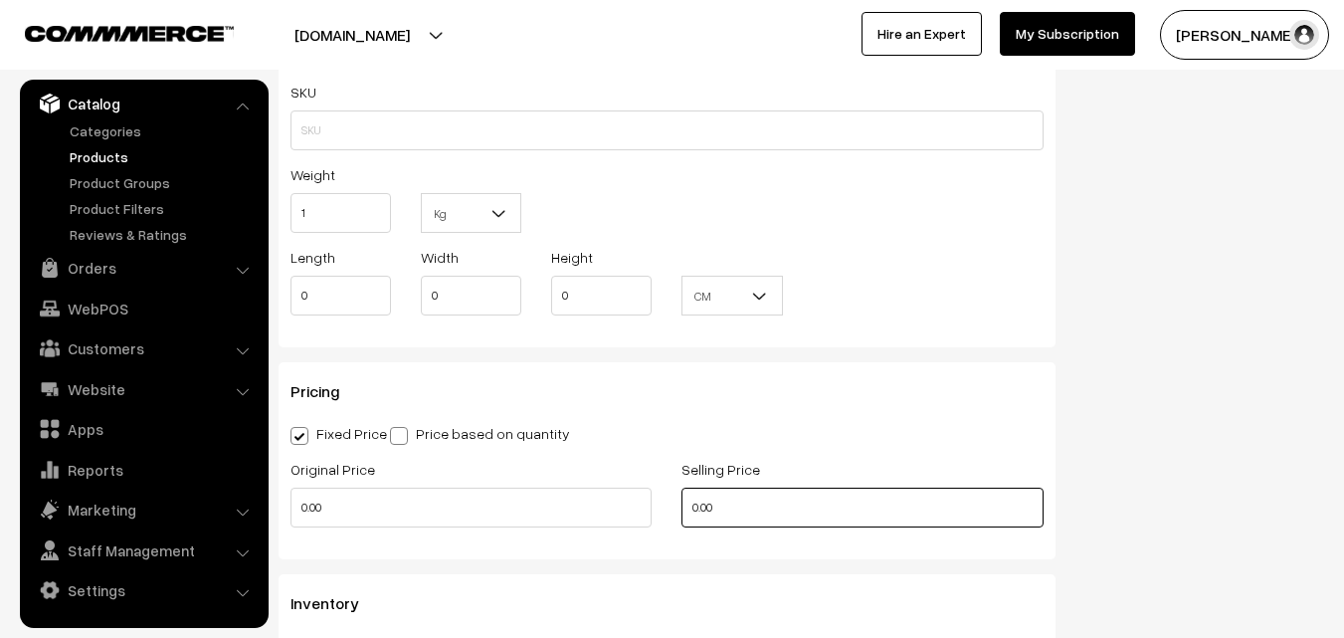
drag, startPoint x: 726, startPoint y: 514, endPoint x: 670, endPoint y: 515, distance: 56.7
click at [670, 515] on div "Selling Price 0.00" at bounding box center [862, 498] width 391 height 83
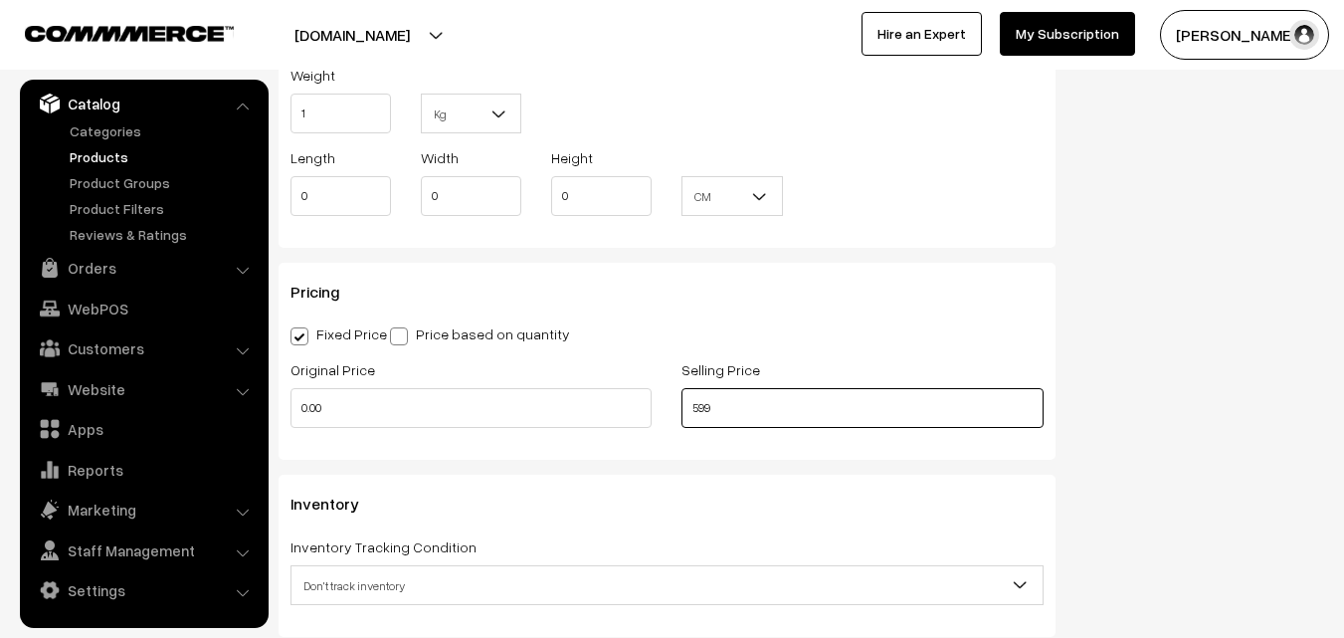
scroll to position [1592, 0]
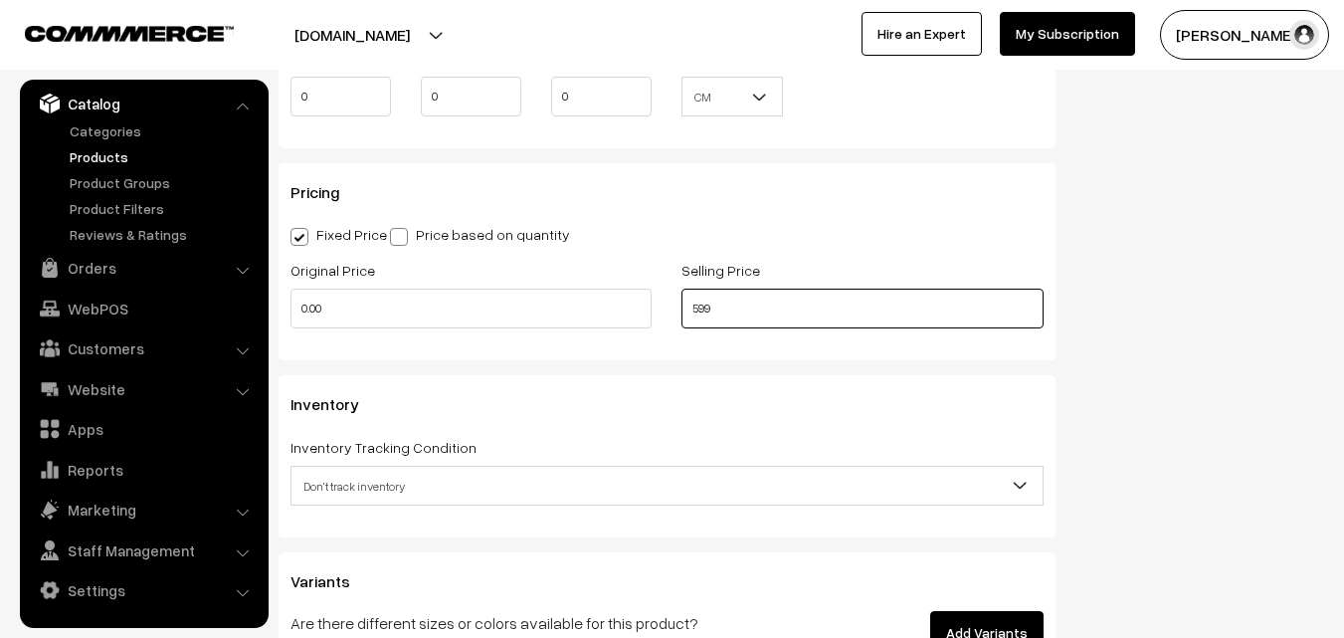
type input "599"
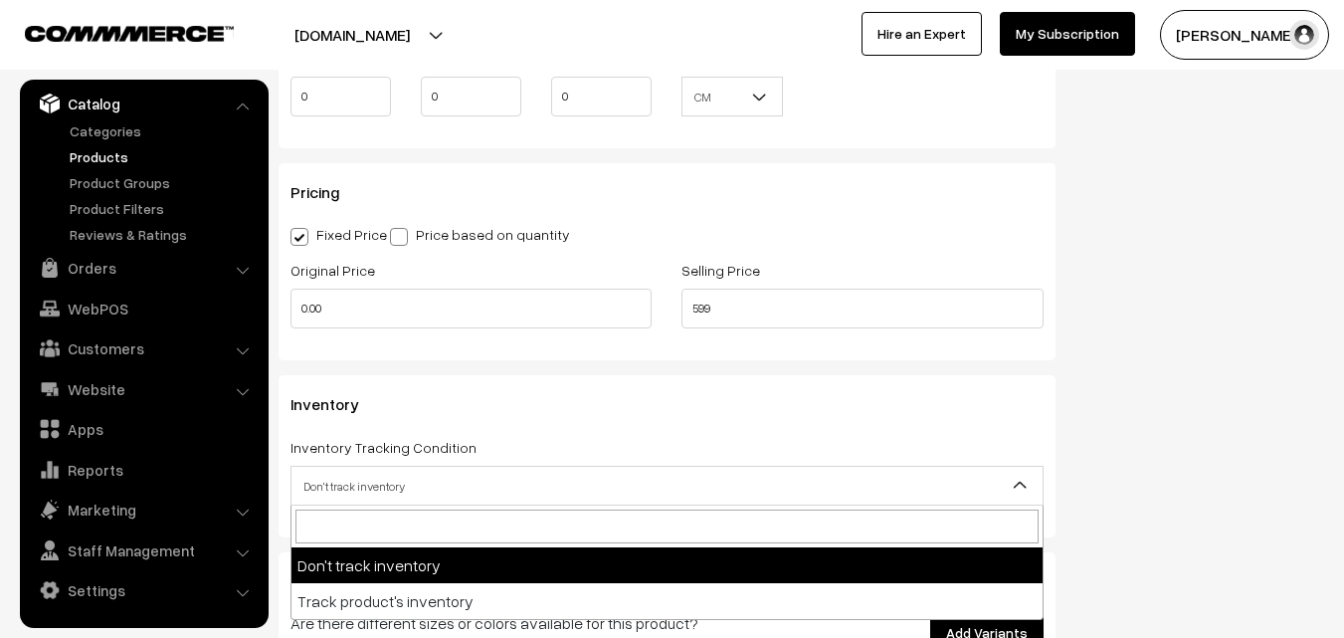
click at [553, 484] on span "Don't track inventory" at bounding box center [666, 486] width 751 height 35
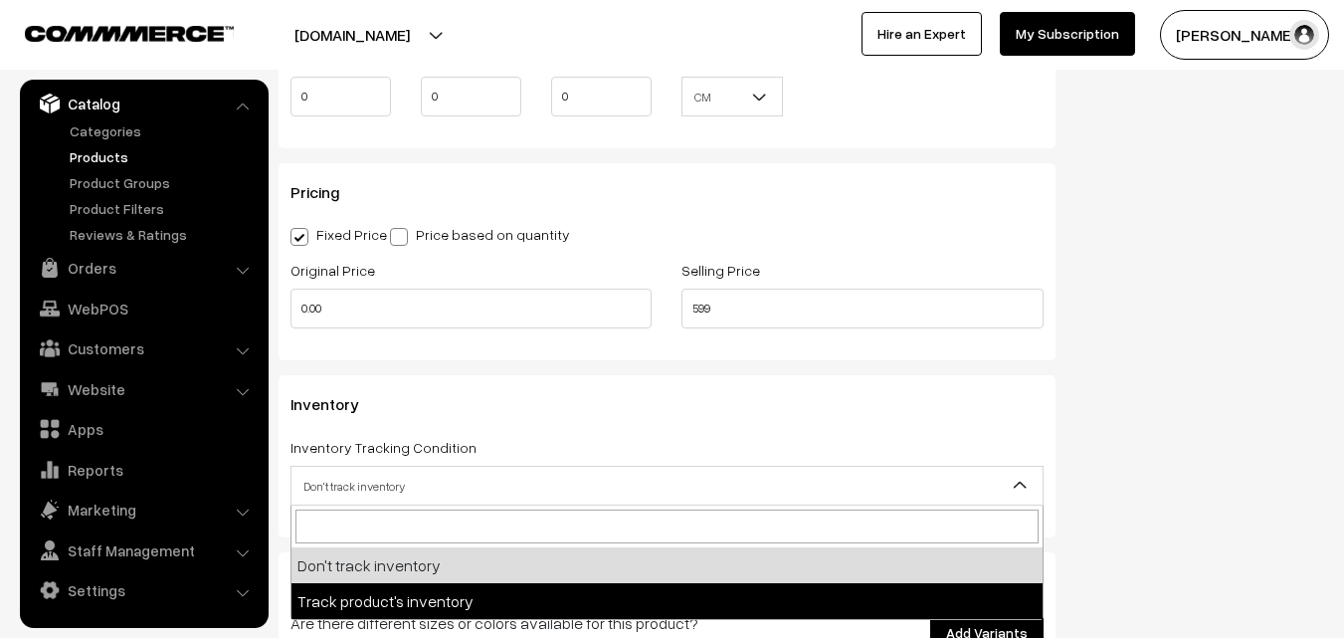
select select "2"
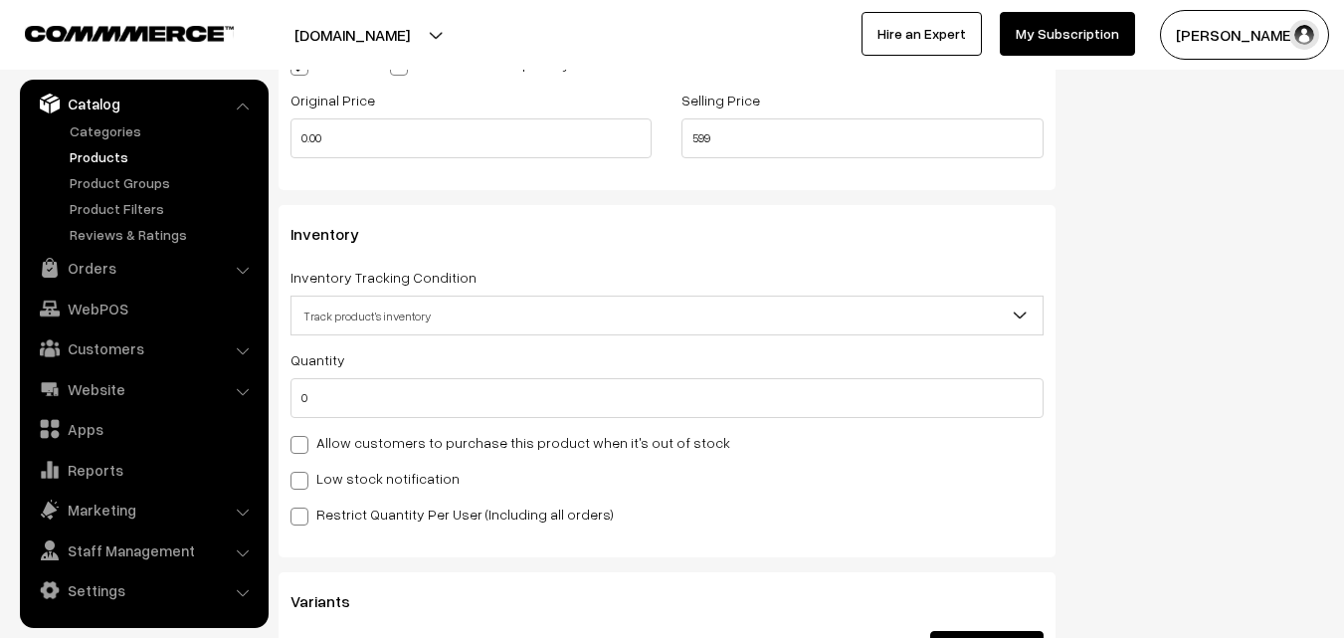
scroll to position [1791, 0]
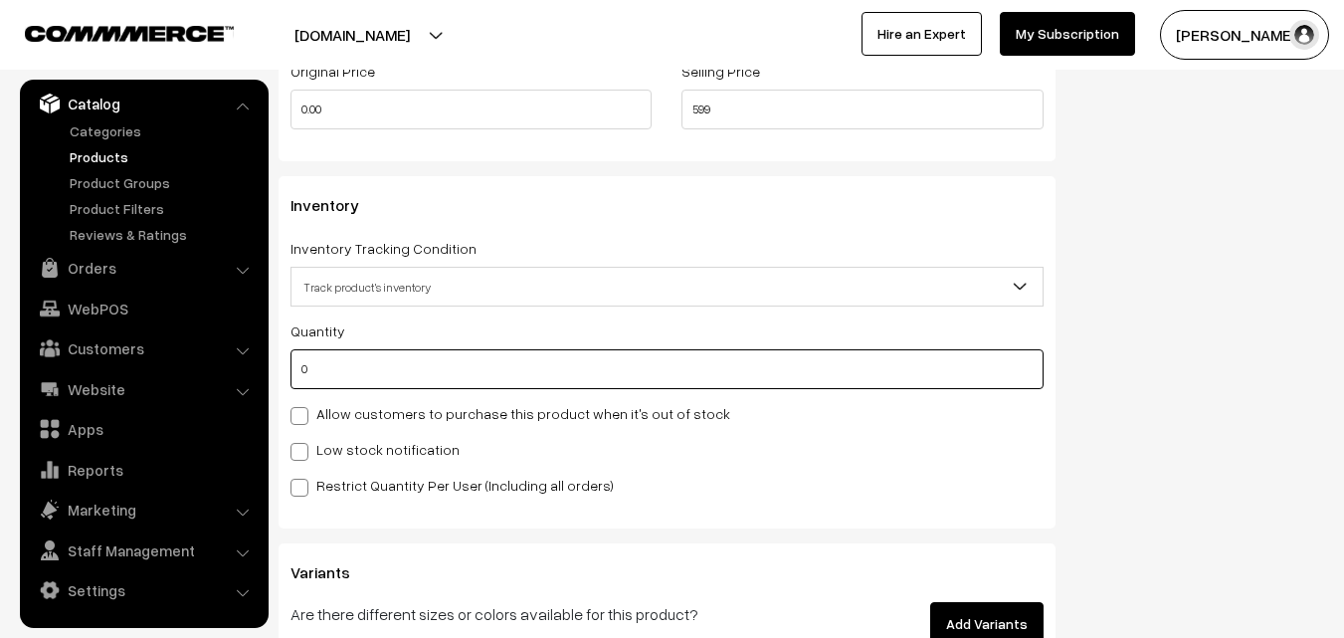
drag, startPoint x: 316, startPoint y: 359, endPoint x: 294, endPoint y: 363, distance: 22.2
click at [294, 363] on input "0" at bounding box center [666, 369] width 753 height 40
type input "5"
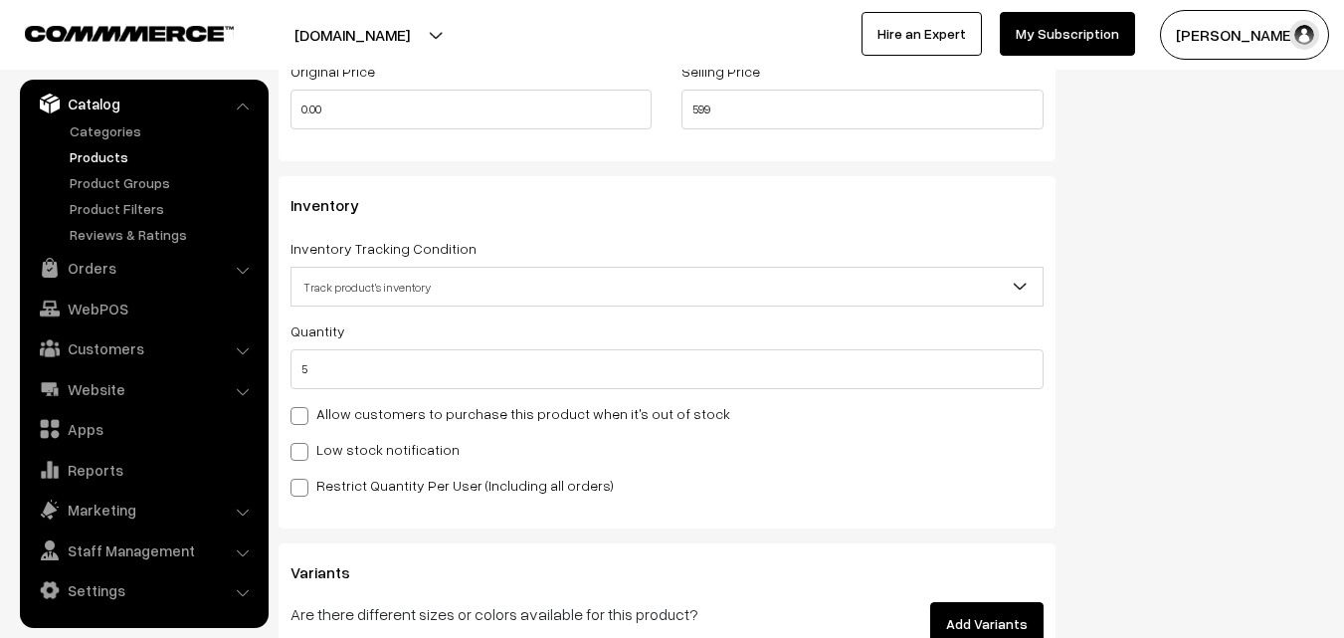
click at [911, 484] on div "Restrict Quantity Per User (Including all orders)" at bounding box center [666, 485] width 753 height 24
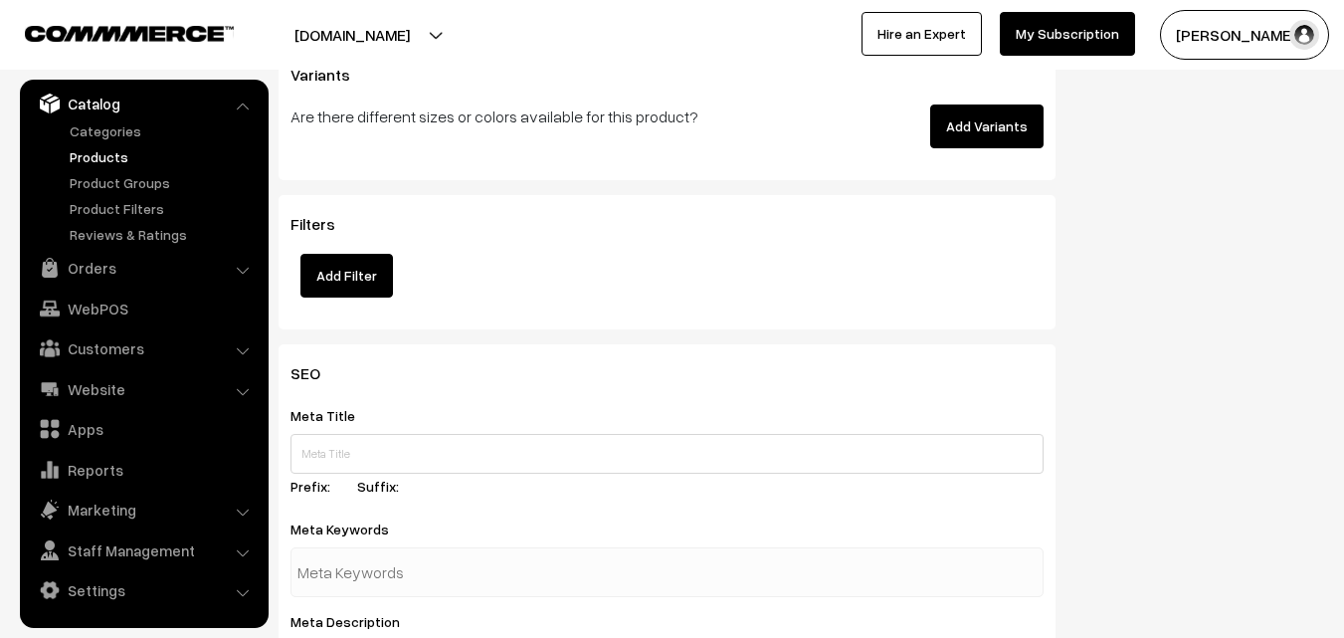
scroll to position [2388, 0]
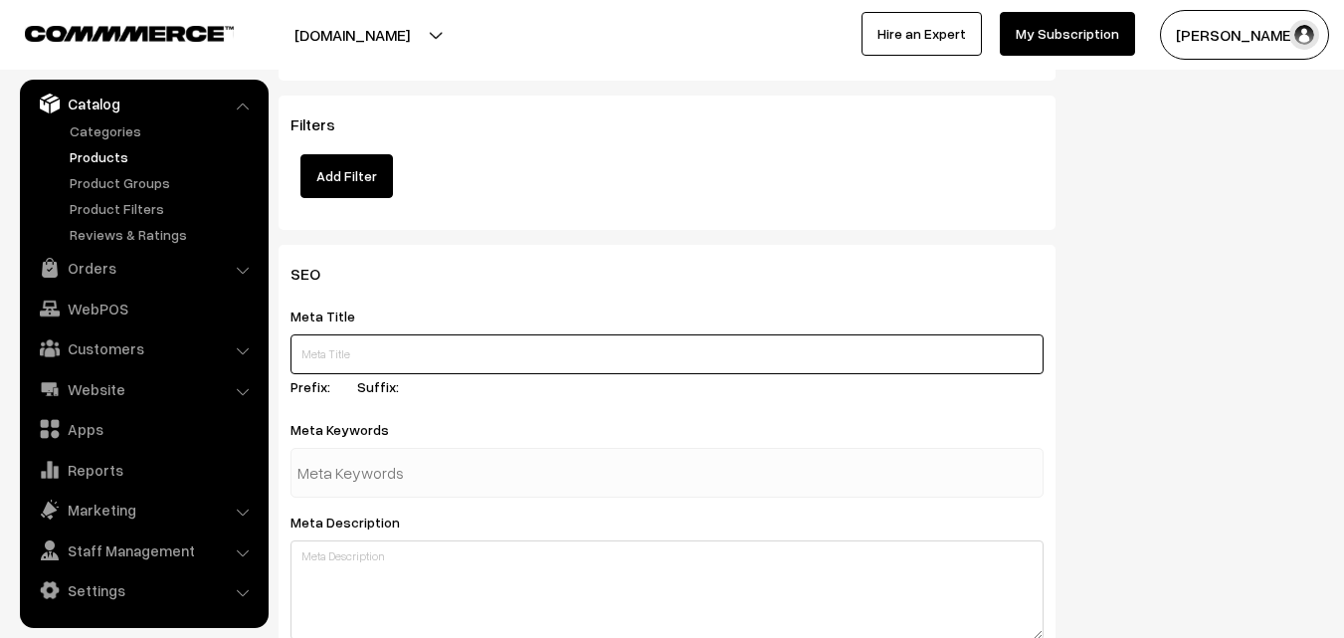
click at [370, 350] on input "text" at bounding box center [666, 354] width 753 height 40
paste input "Kapiva Dia Free Juice"
drag, startPoint x: 535, startPoint y: 353, endPoint x: 591, endPoint y: 361, distance: 56.3
click at [591, 361] on input "Buy Kapiva Dia Free Juice Online in Hyderabad. Kavp" at bounding box center [666, 354] width 753 height 40
drag, startPoint x: 299, startPoint y: 351, endPoint x: 827, endPoint y: 404, distance: 529.9
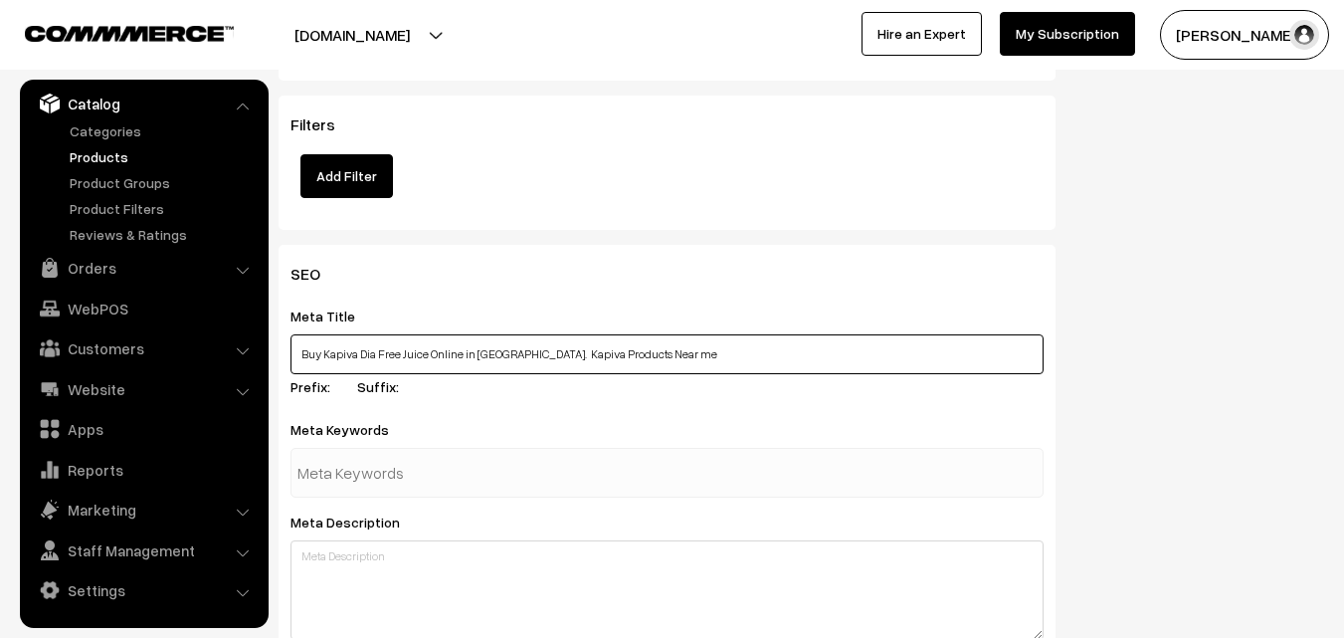
click at [827, 404] on div "Meta Title Buy Kapiva Dia Free Juice Online in Hyderabad. Kapiva Products Near …" at bounding box center [666, 353] width 753 height 101
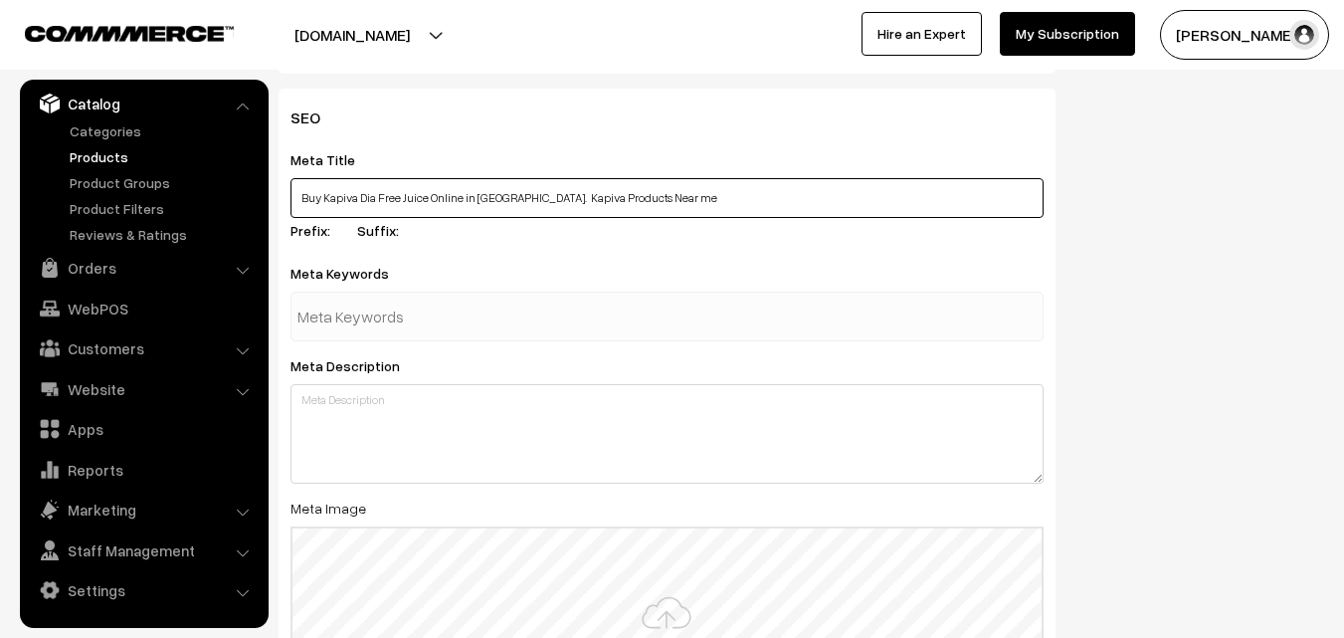
scroll to position [2587, 0]
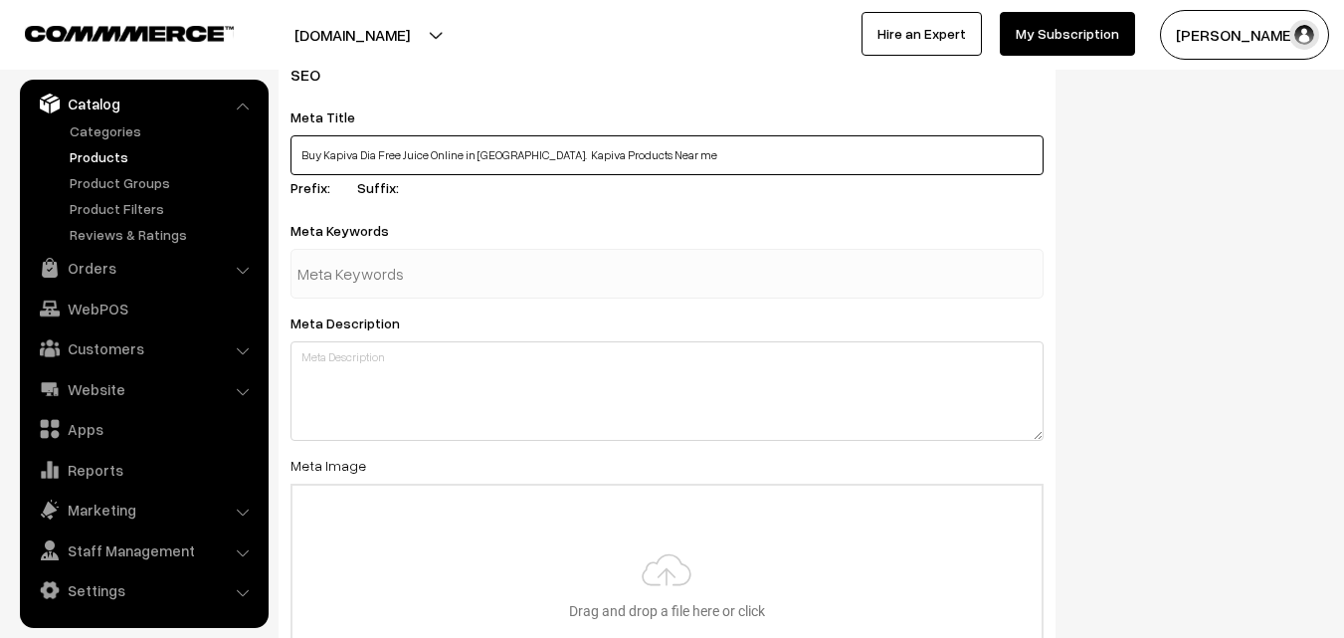
type input "Buy Kapiva Dia Free Juice Online in Hyderabad. Kapiva Products Near me"
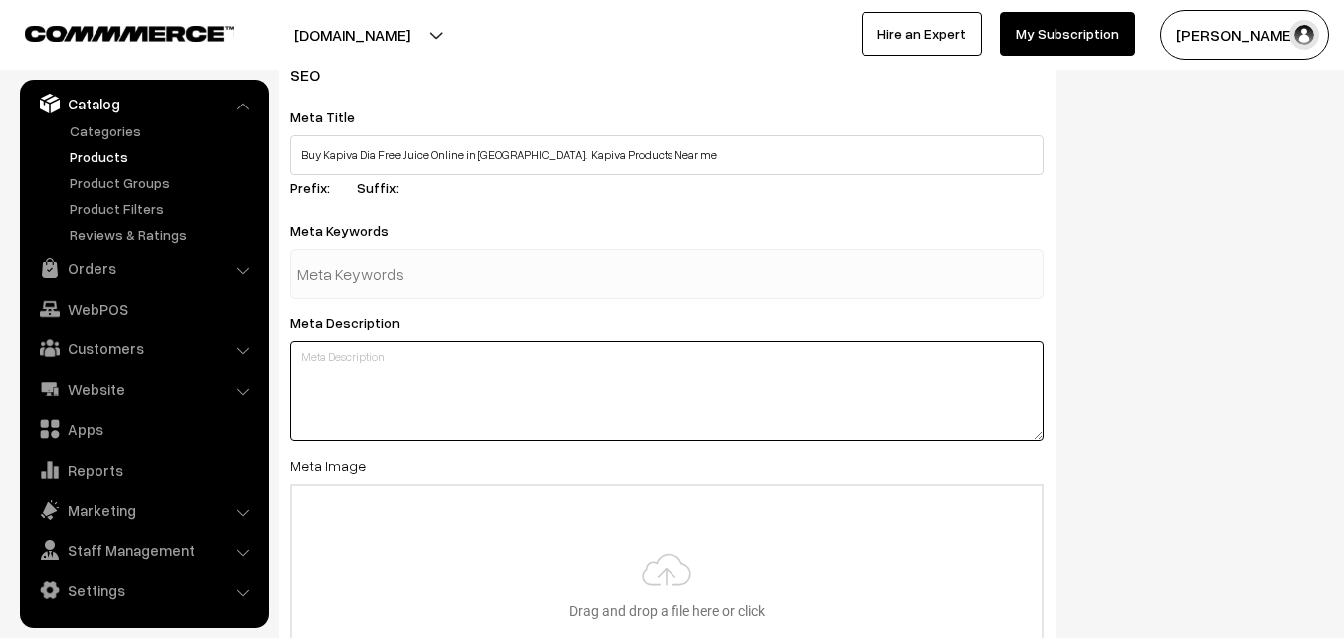
click at [413, 379] on textarea at bounding box center [666, 390] width 753 height 99
paste textarea "Buy Kapiva Dia Free Juice Online in Hyderabad. Kapiva Products Near me"
click at [620, 351] on textarea "Buy Kapiva Dia Free Juice Online in Hyderabad. Kapiva Products Near me" at bounding box center [666, 390] width 753 height 99
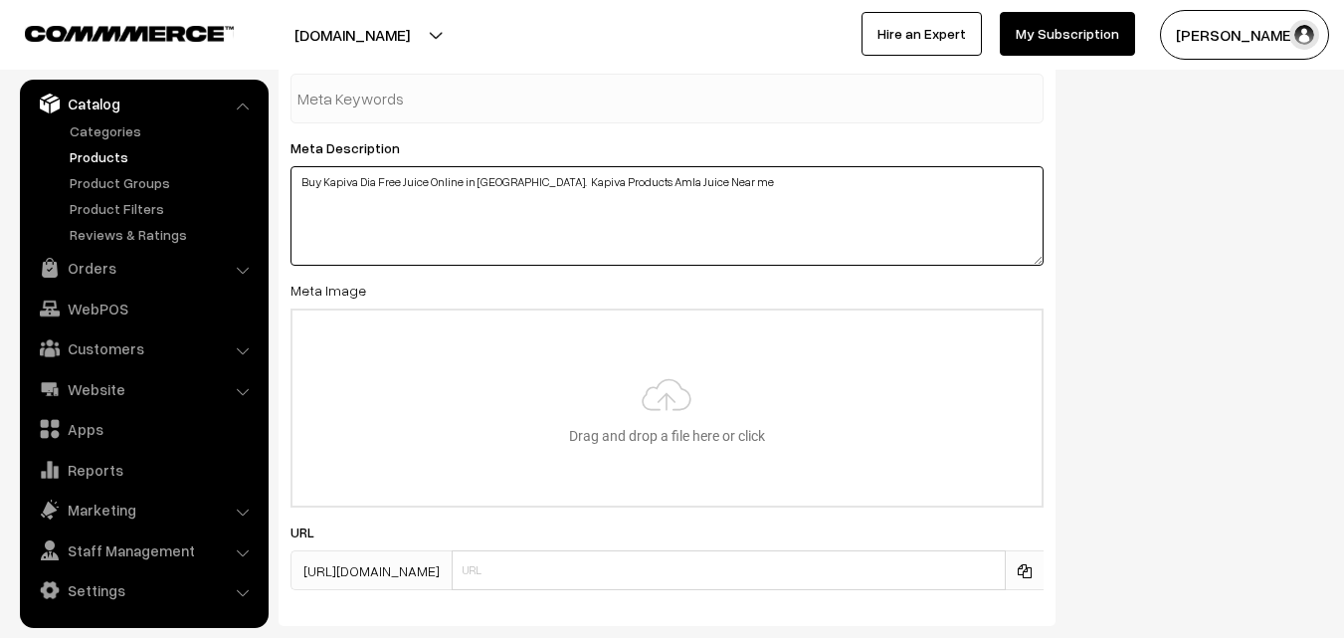
scroll to position [2786, 0]
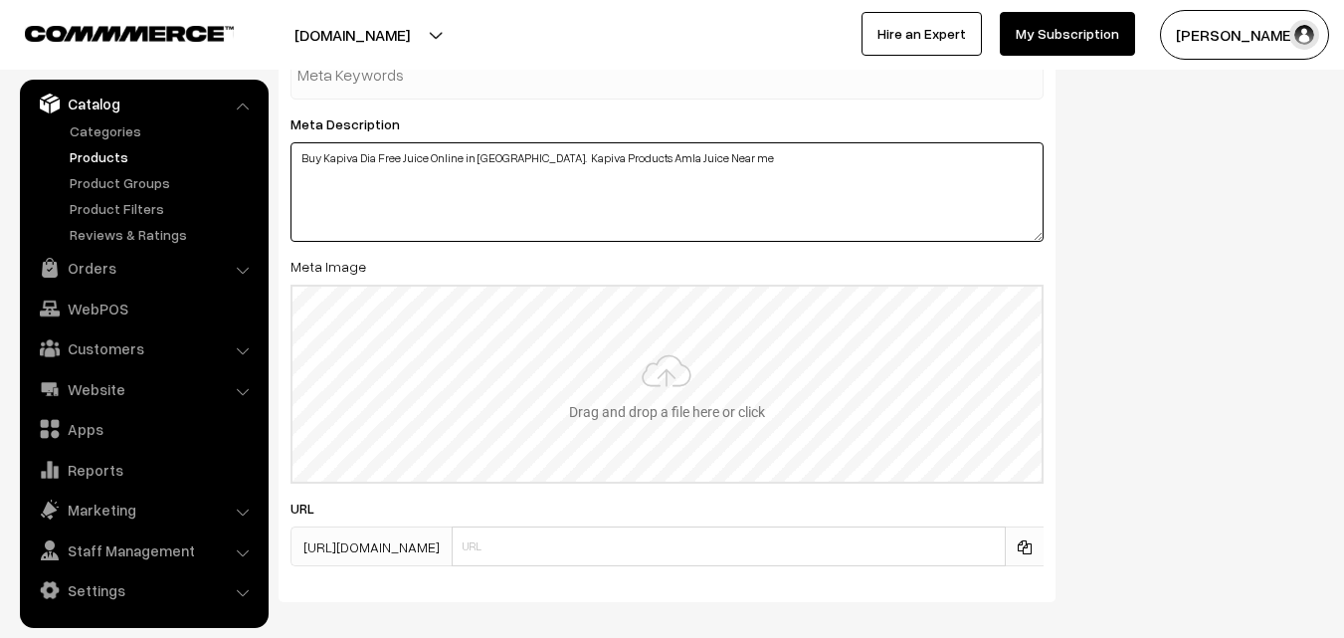
type textarea "Buy Kapiva Dia Free Juice Online in Hyderabad. Kapiva Products Amla Juice Near …"
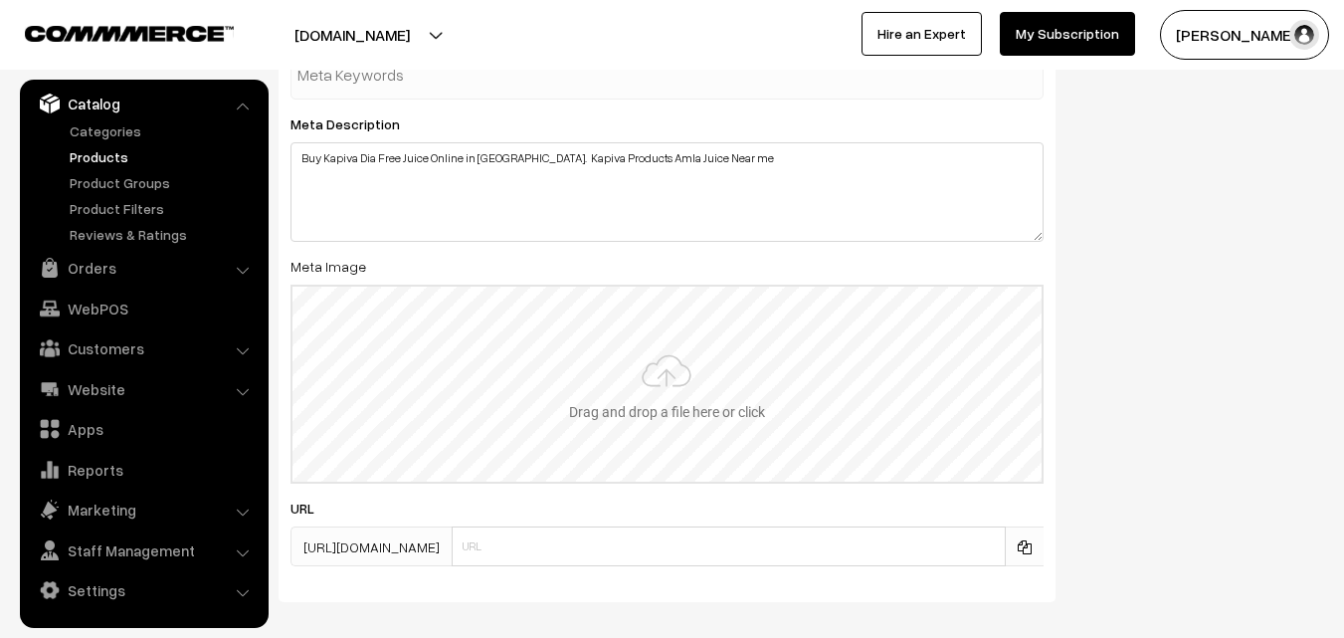
click at [665, 418] on input "file" at bounding box center [666, 384] width 749 height 195
type input "C:\fakepath\kapiva-dia-free-juices.jpg"
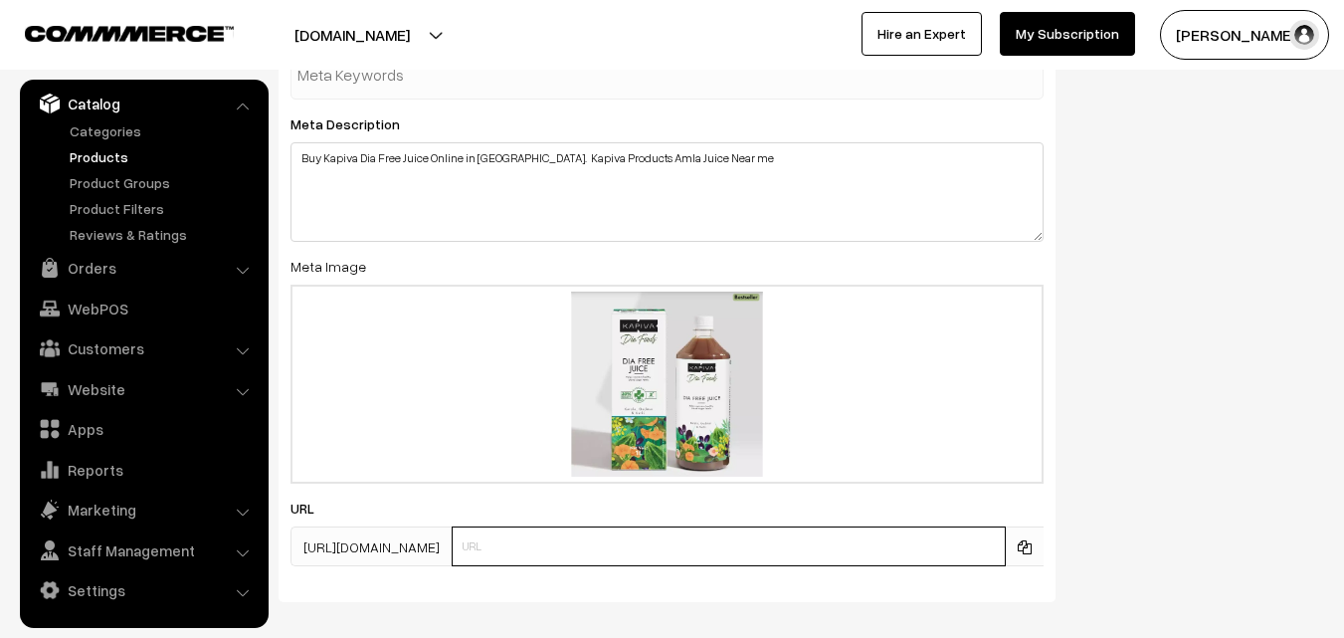
click at [581, 552] on input "text" at bounding box center [729, 546] width 554 height 40
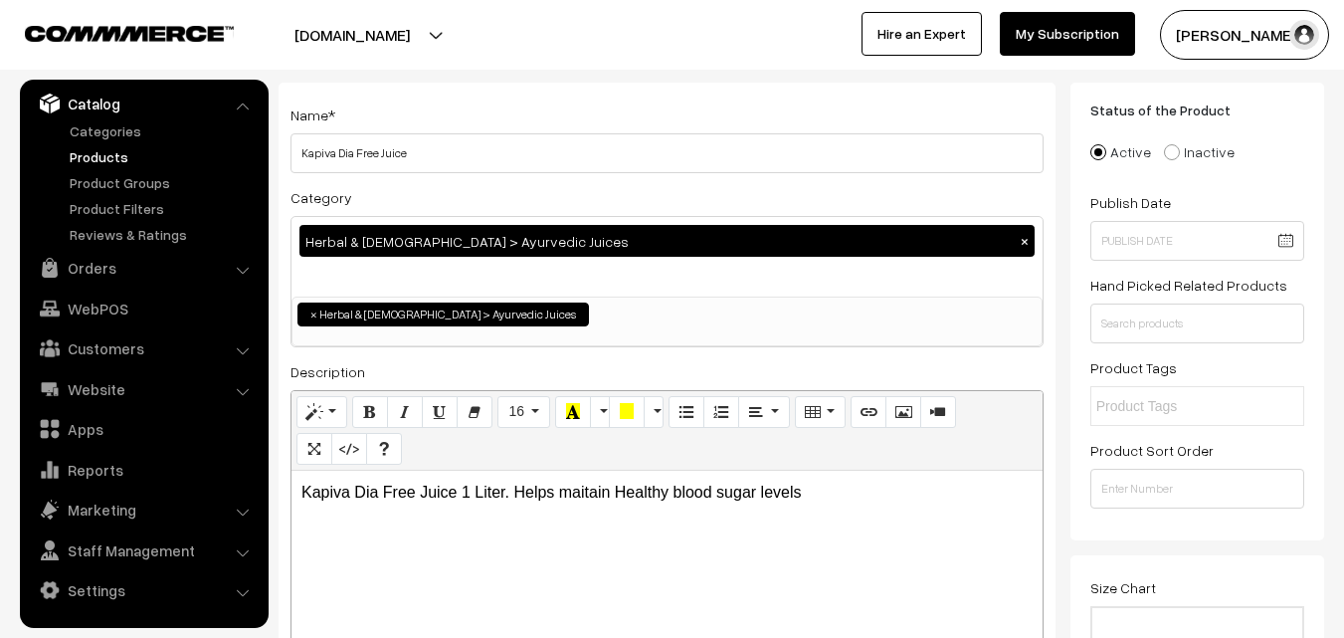
scroll to position [0, 0]
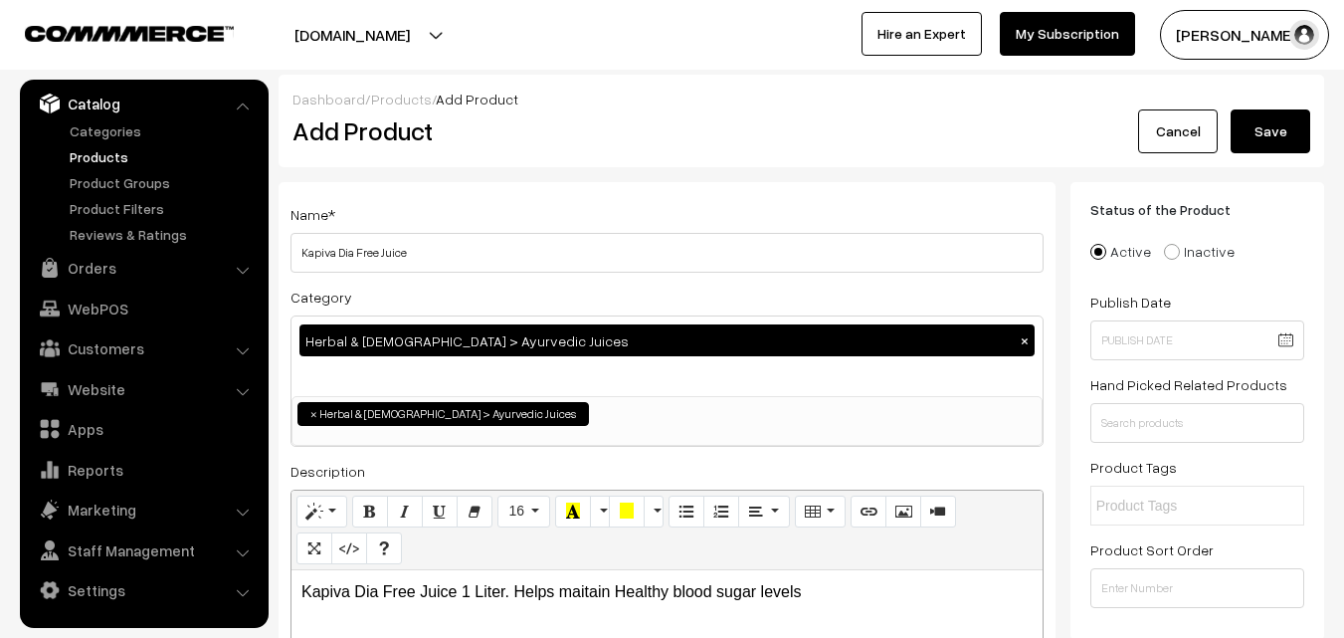
type input "kapiva-dia-free-juice"
drag, startPoint x: 1287, startPoint y: 121, endPoint x: 985, endPoint y: 449, distance: 445.6
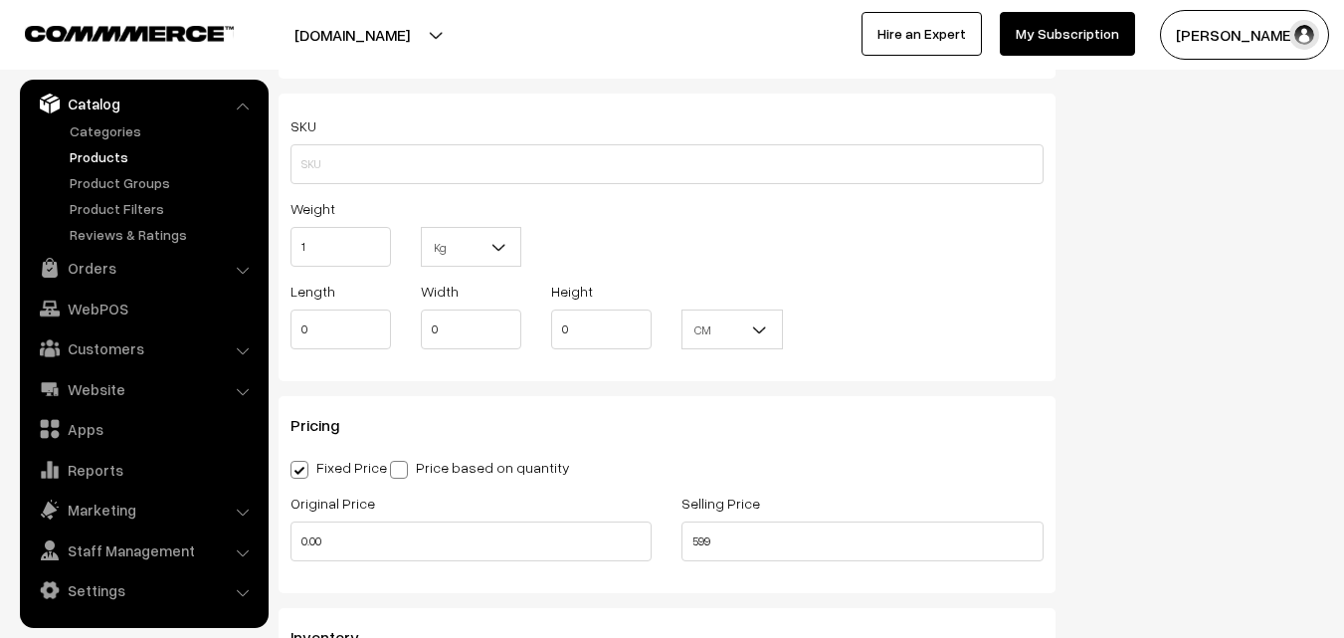
scroll to position [1393, 0]
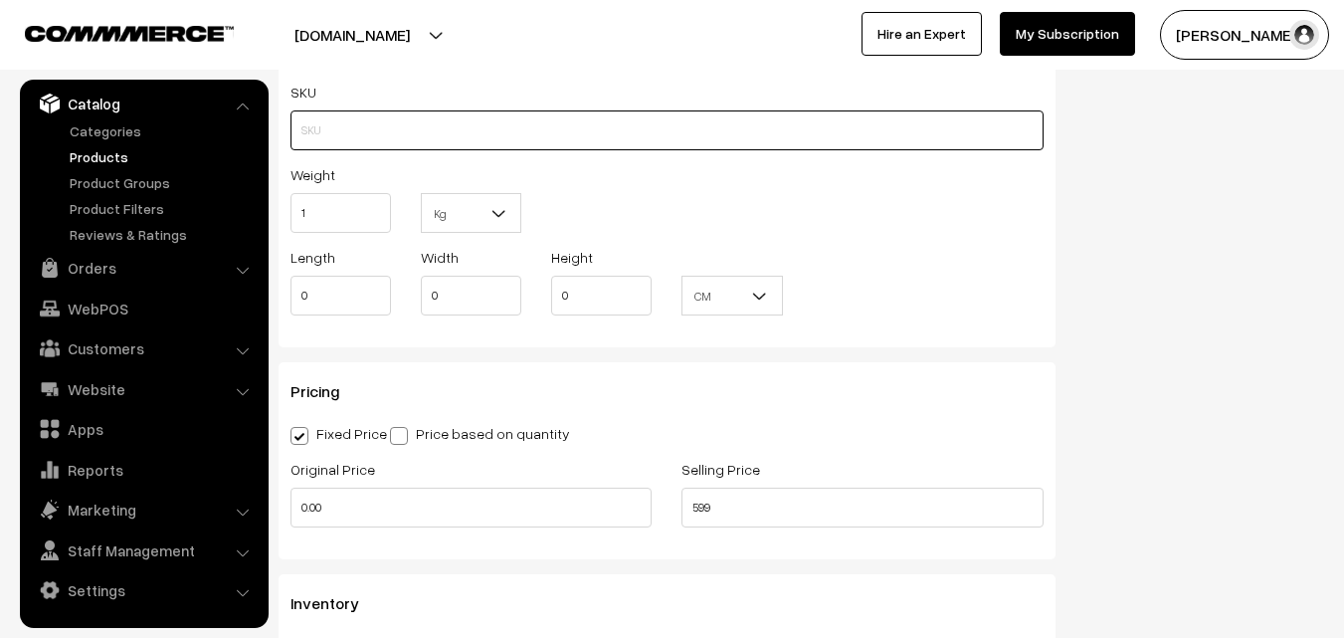
click at [374, 137] on input "text" at bounding box center [666, 130] width 753 height 40
paste input "Kapiva Dia Free Juice"
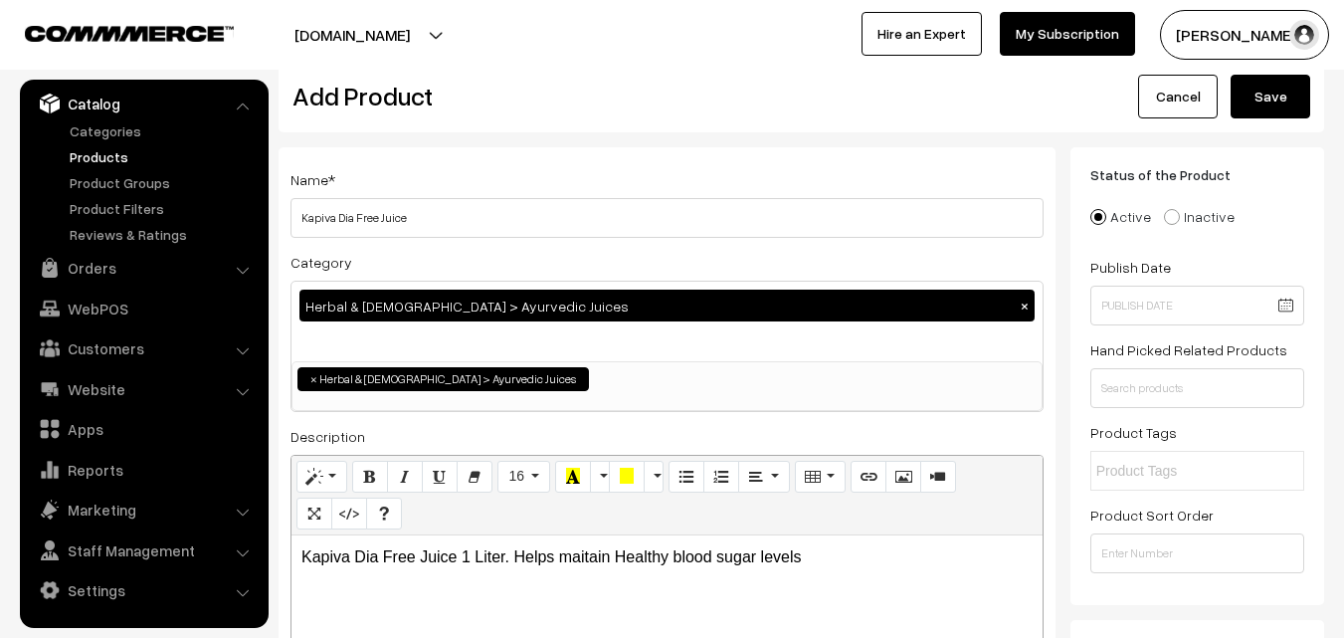
scroll to position [0, 0]
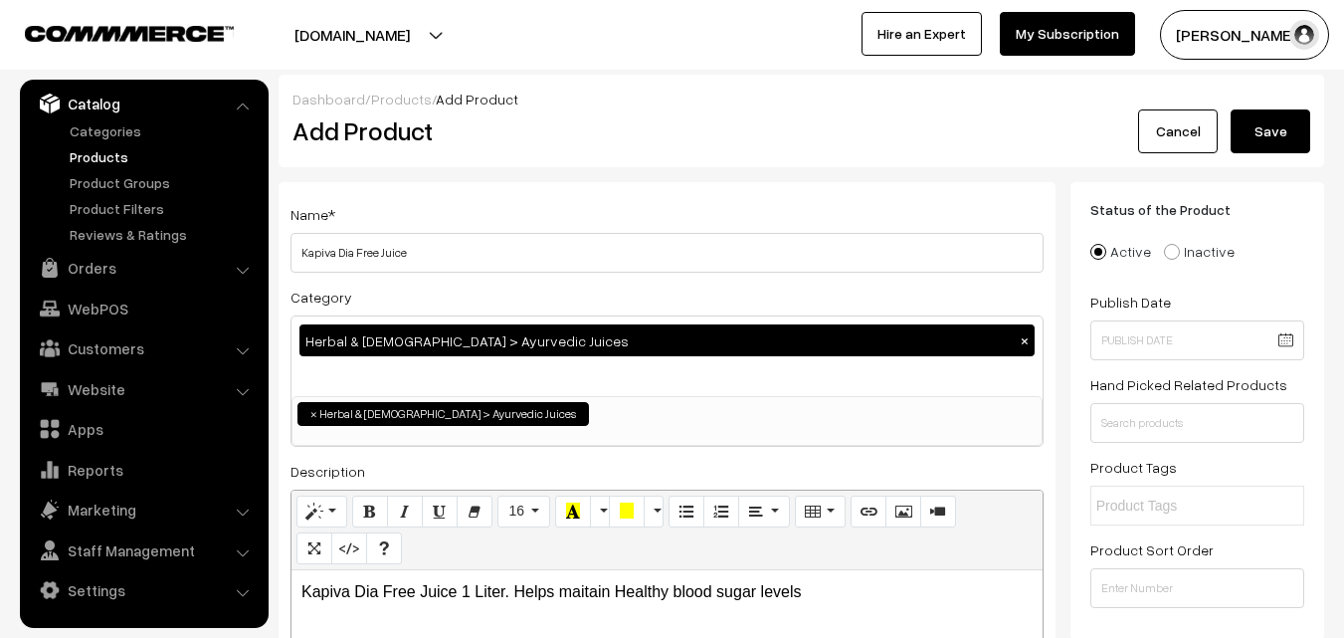
type input "Kapiva Dia Free Juice"
click at [1272, 127] on button "Save" at bounding box center [1271, 131] width 80 height 44
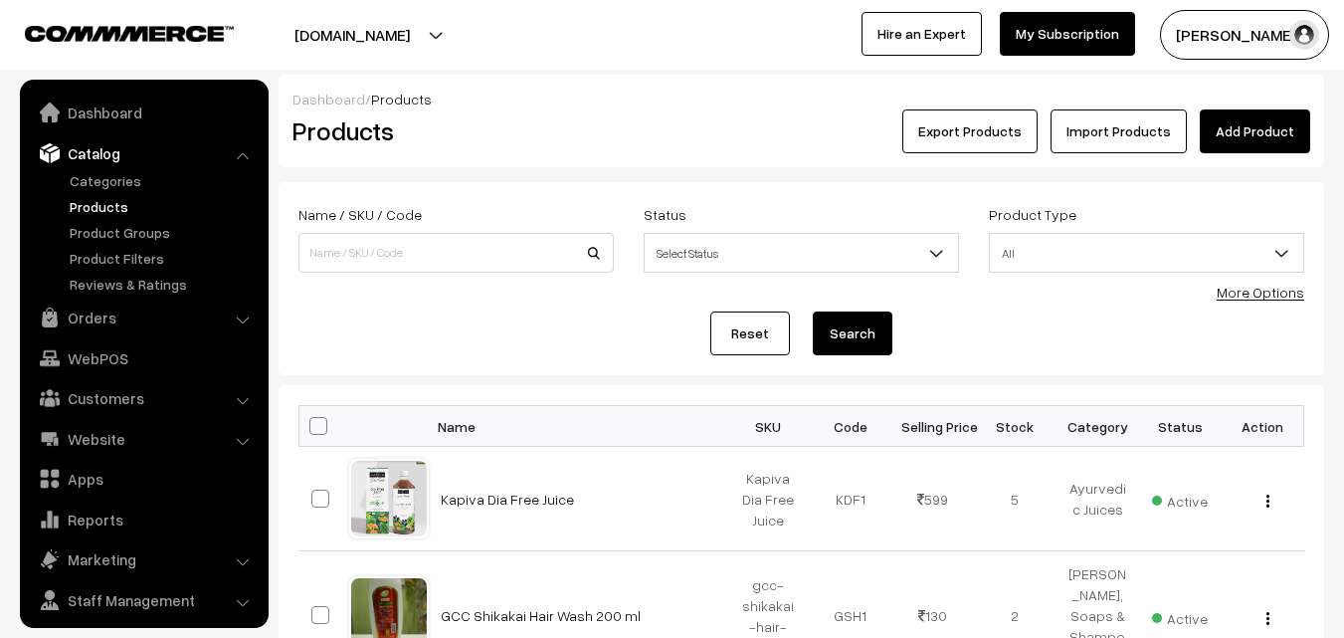
scroll to position [50, 0]
